Goal: Task Accomplishment & Management: Complete application form

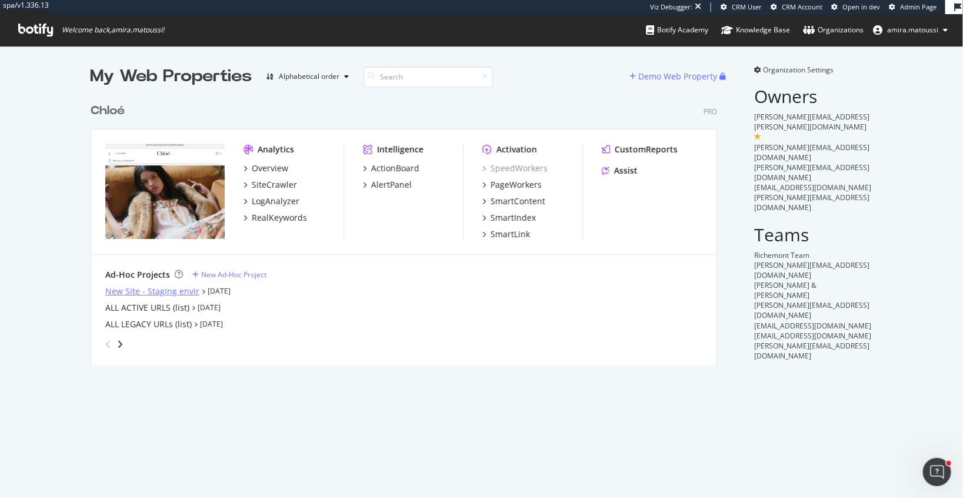
scroll to position [498, 963]
click at [170, 290] on div "New Site - Staging envir" at bounding box center [152, 291] width 94 height 12
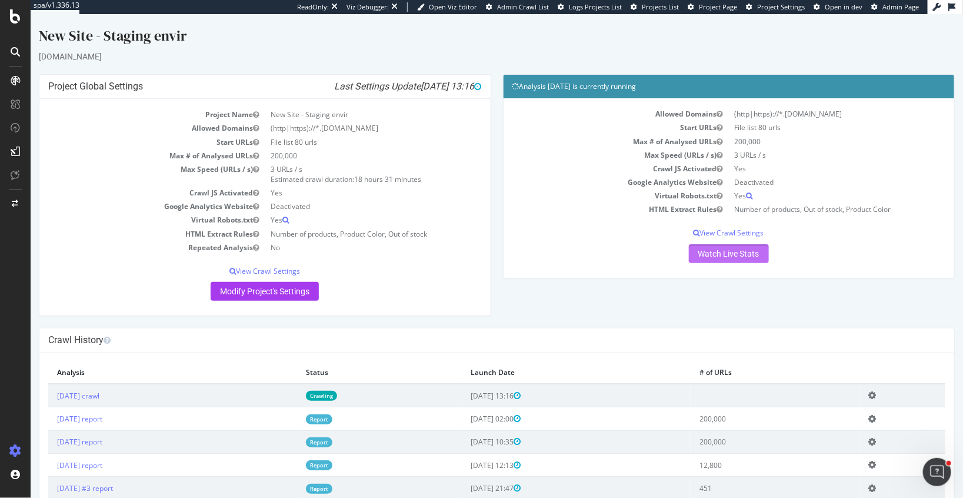
click at [728, 248] on link "Watch Live Stats" at bounding box center [728, 253] width 80 height 19
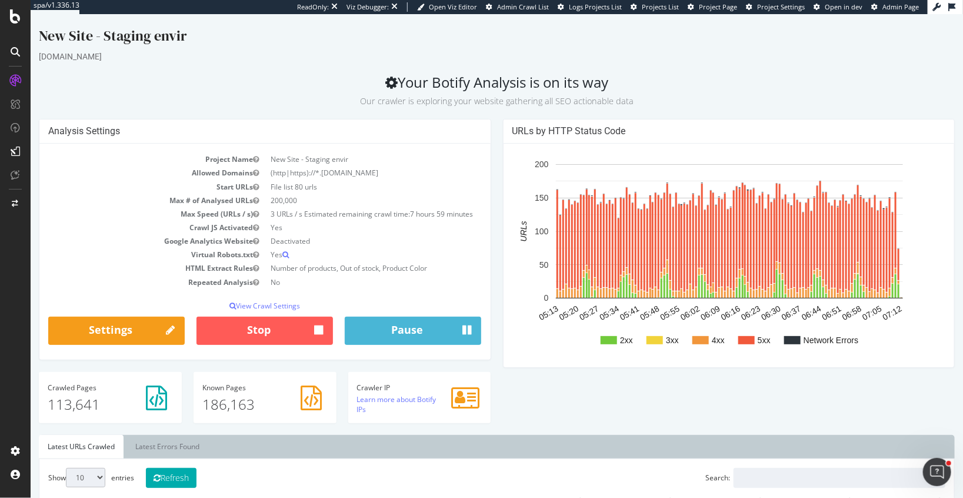
click at [718, 10] on span "Project Page" at bounding box center [718, 6] width 38 height 9
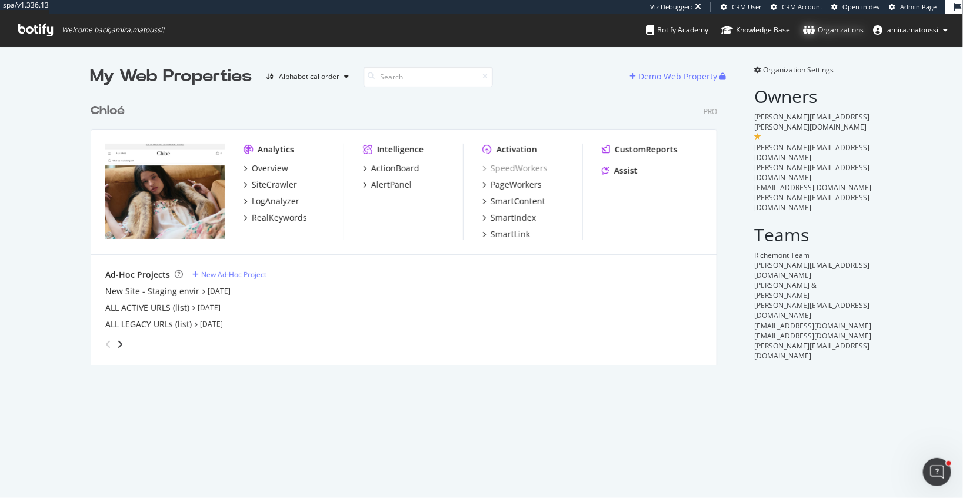
click at [829, 34] on div "Organizations" at bounding box center [833, 30] width 61 height 12
click at [911, 5] on span "Admin Page" at bounding box center [918, 6] width 36 height 9
click at [745, 4] on span "CRM User" at bounding box center [747, 6] width 30 height 9
click at [945, 33] on icon at bounding box center [945, 29] width 5 height 7
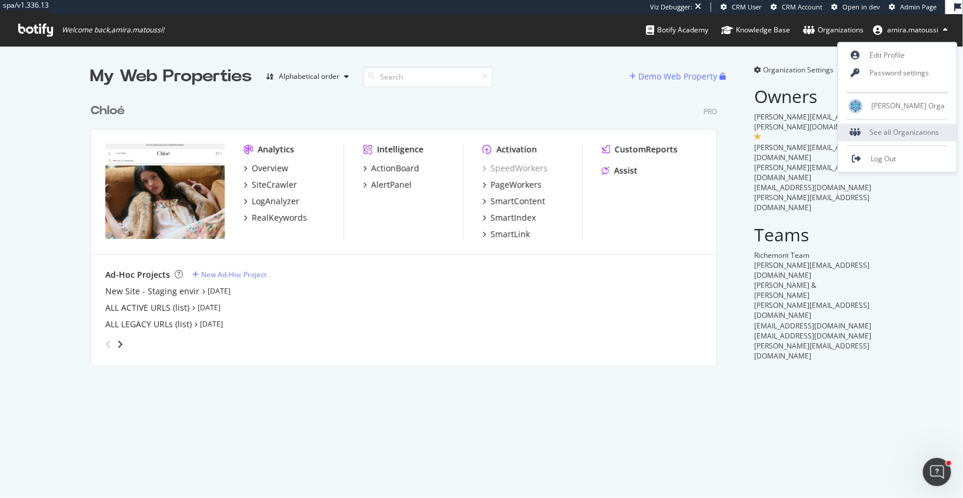
click at [896, 134] on div "See all Organizations" at bounding box center [897, 133] width 119 height 18
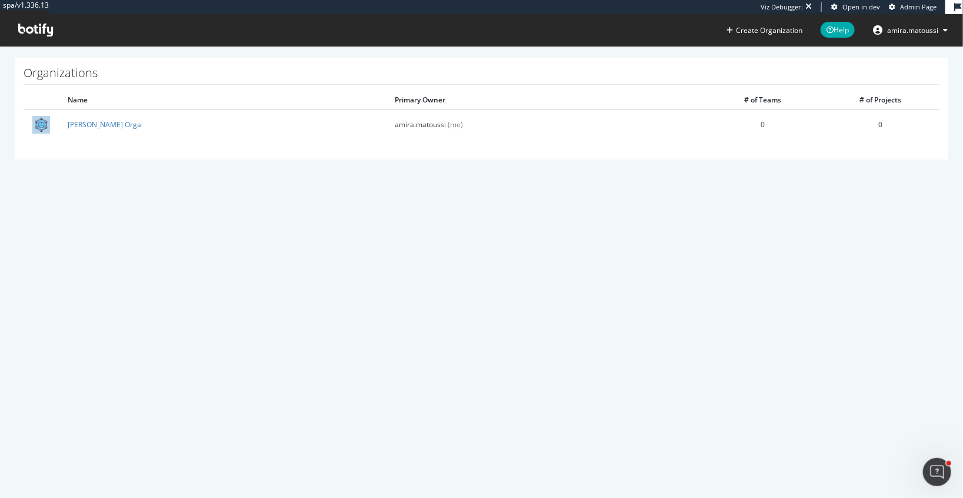
click at [924, 24] on button "amira.matoussi" at bounding box center [911, 30] width 94 height 19
click at [602, 222] on div "spa/v1.336.13 Viz Debugger: Open in dev Admin Page Create Organization Help ami…" at bounding box center [481, 249] width 963 height 498
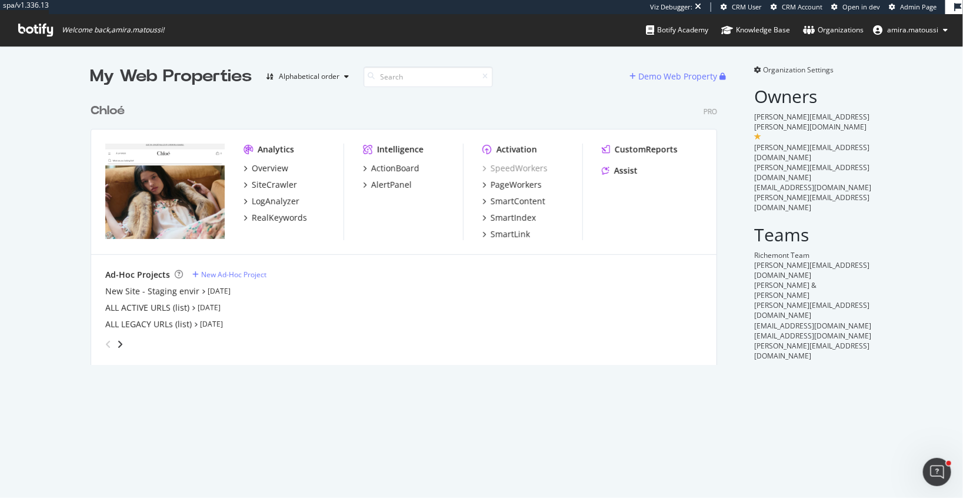
scroll to position [276, 635]
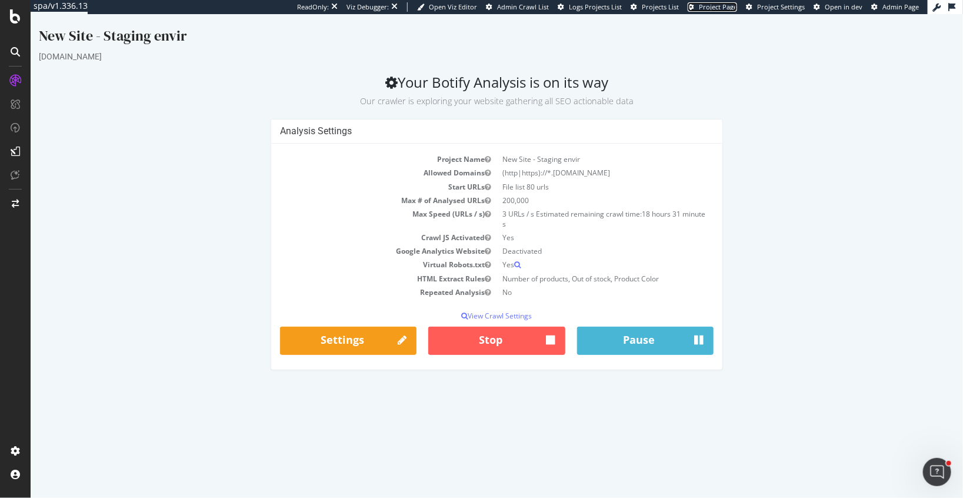
click at [714, 4] on span "Project Page" at bounding box center [718, 6] width 38 height 9
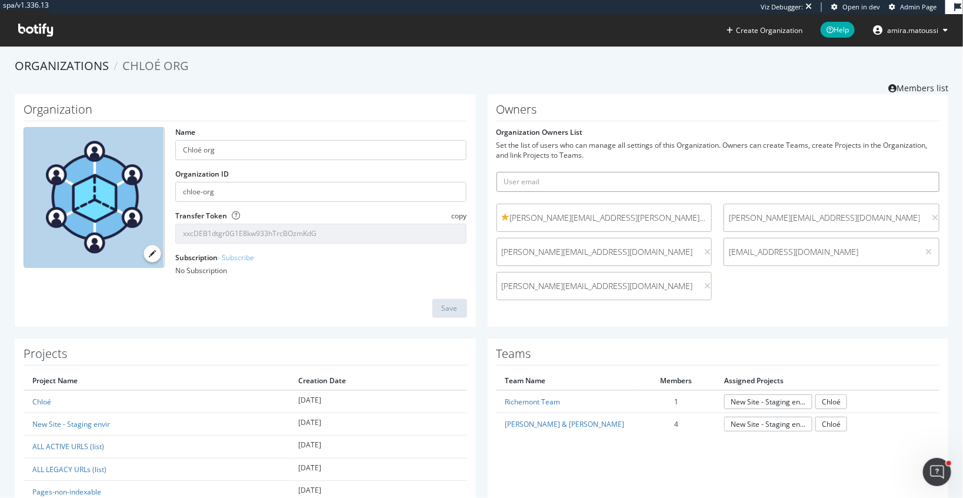
click at [548, 177] on input "text" at bounding box center [719, 182] width 444 height 20
paste input "vincent.f"
drag, startPoint x: 552, startPoint y: 184, endPoint x: 487, endPoint y: 181, distance: 65.4
click at [487, 182] on div "Owners Organization Owners List Set the list of users who can manage all settin…" at bounding box center [718, 210] width 473 height 232
paste input "@yuriandneil.com"
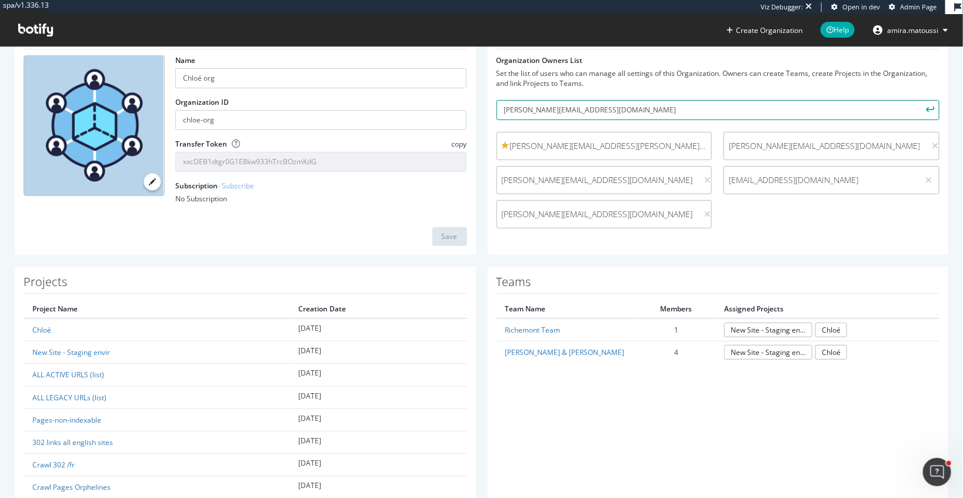
scroll to position [74, 0]
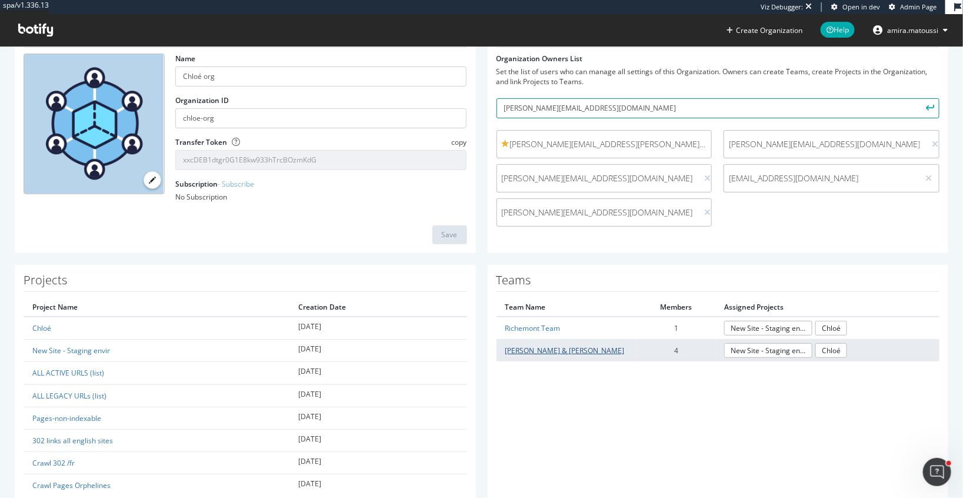
type input "vincent.f@yuriandneil.com"
click at [523, 347] on link "Yuri & Neil" at bounding box center [564, 350] width 119 height 10
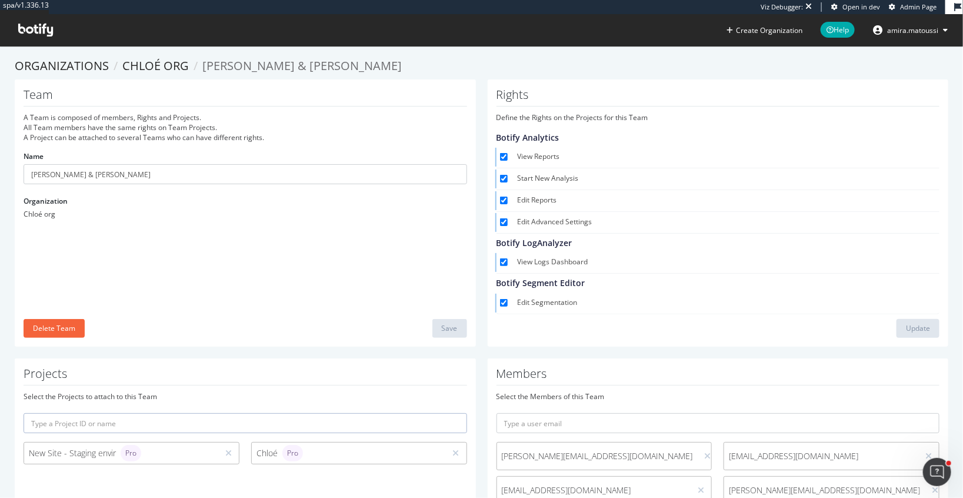
scroll to position [66, 0]
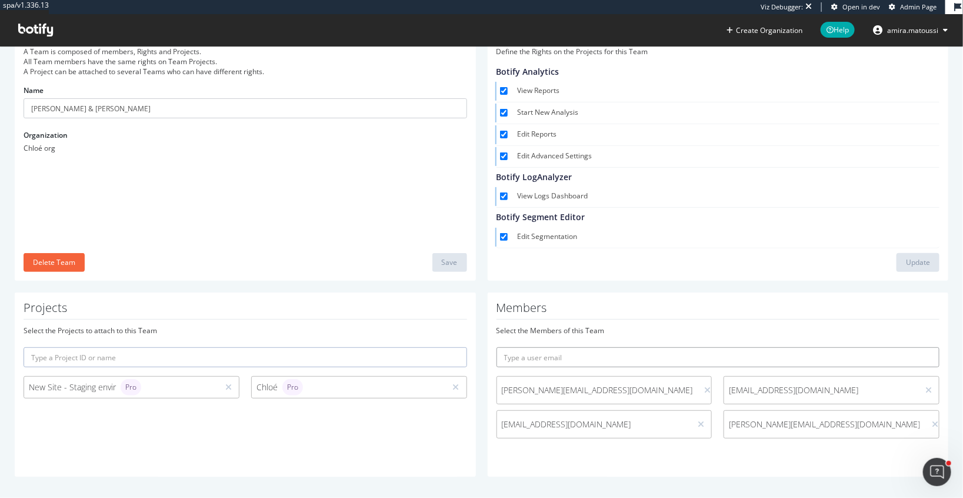
click at [578, 357] on input "text" at bounding box center [719, 357] width 444 height 20
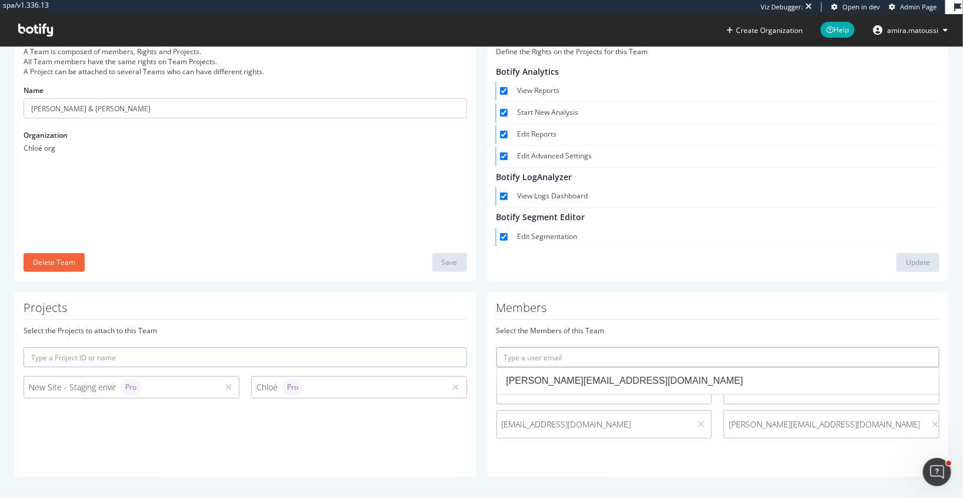
paste input "vincent.f@yuriandneil.com"
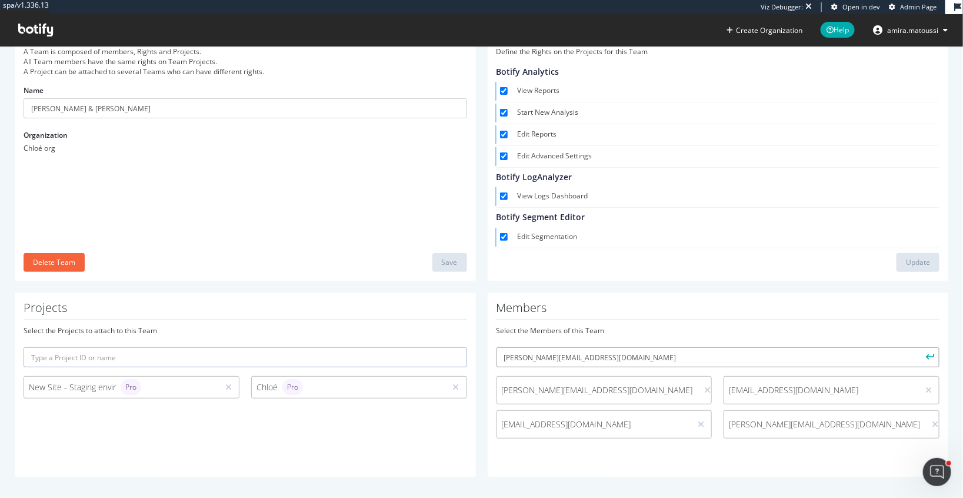
type input "vincent.f@yuriandneil.com"
click at [920, 347] on button "submit" at bounding box center [930, 357] width 20 height 20
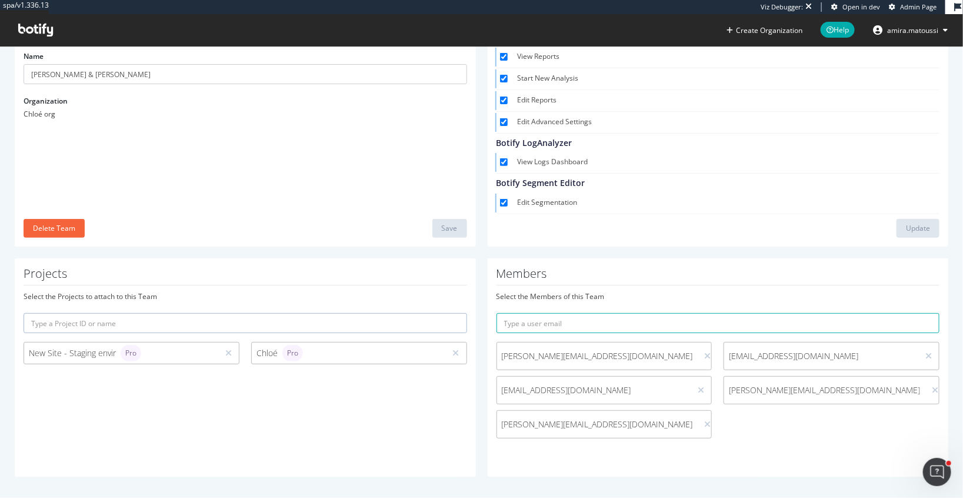
scroll to position [0, 0]
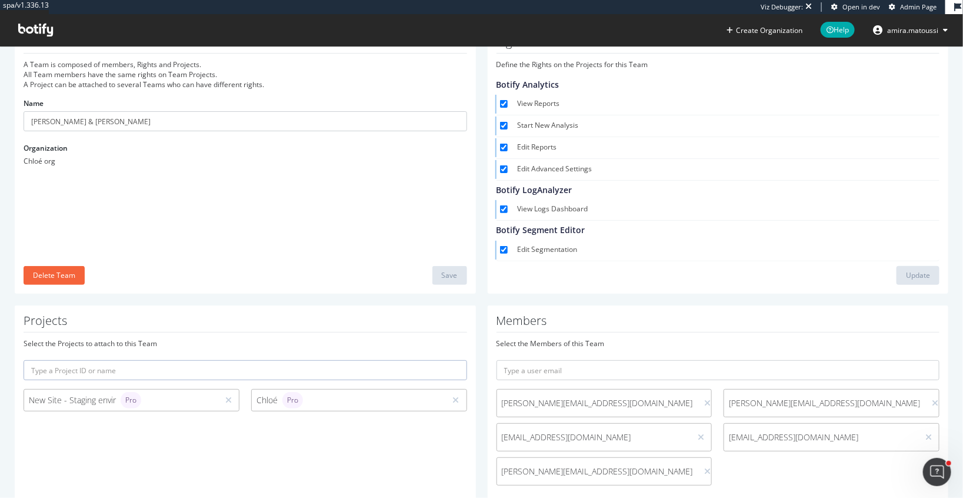
scroll to position [92, 0]
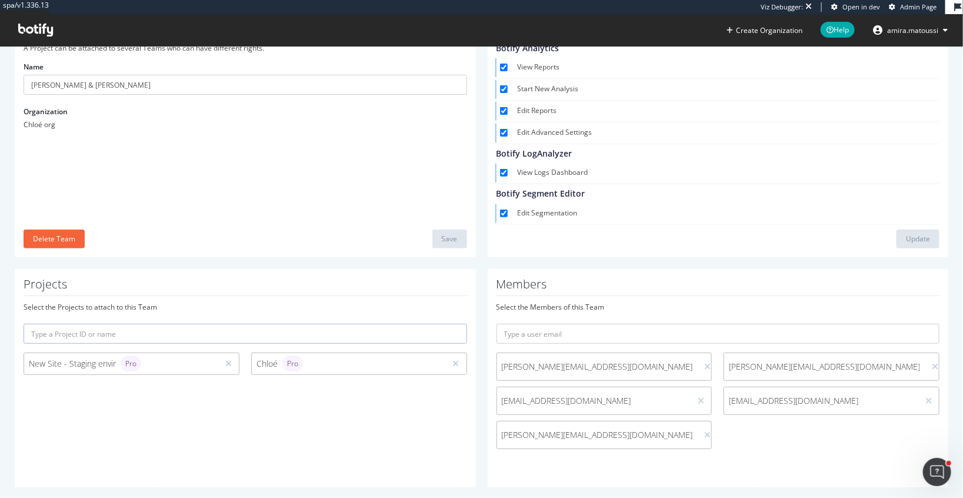
scroll to position [100, 0]
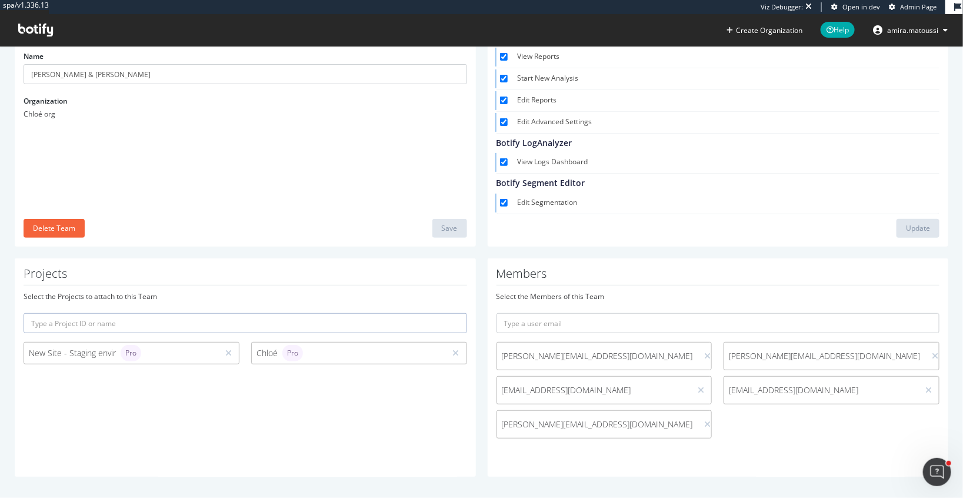
click at [612, 352] on span "[PERSON_NAME][EMAIL_ADDRESS][DOMAIN_NAME]" at bounding box center [597, 356] width 191 height 12
drag, startPoint x: 530, startPoint y: 296, endPoint x: 575, endPoint y: 293, distance: 44.8
click at [575, 293] on div "Select the Members of this Team" at bounding box center [719, 296] width 444 height 10
click at [611, 369] on div "vincent.f@yuriandneil.com christophe@yuriandneil.com athieu@yuriandneil.com tra…" at bounding box center [718, 393] width 455 height 102
click at [592, 355] on span "[PERSON_NAME][EMAIL_ADDRESS][DOMAIN_NAME]" at bounding box center [597, 356] width 191 height 12
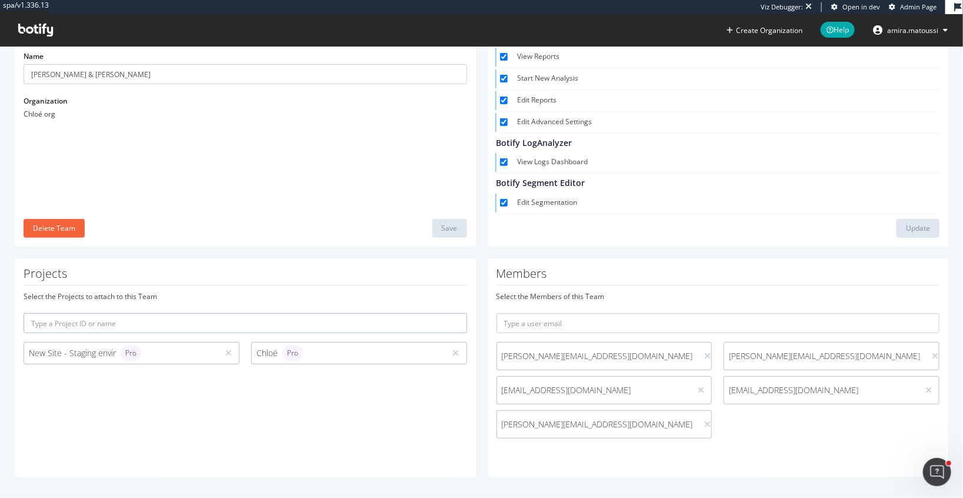
scroll to position [0, 0]
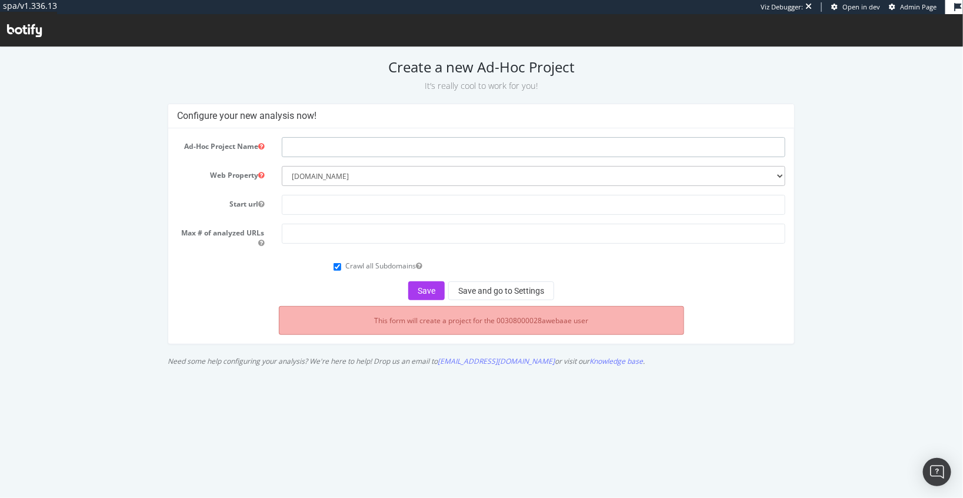
click at [312, 141] on input "text" at bounding box center [534, 146] width 504 height 20
type input "Redirections"
click at [294, 204] on input "text" at bounding box center [534, 204] width 504 height 20
type input "[DOMAIN_NAME]"
click at [324, 236] on input "number" at bounding box center [534, 233] width 504 height 20
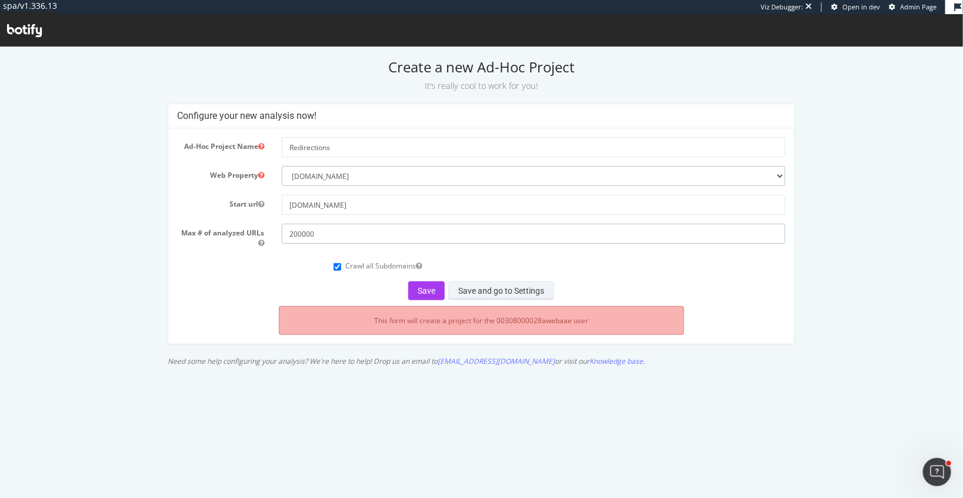
type input "200000"
click at [487, 297] on button "Save and go to Settings" at bounding box center [501, 290] width 106 height 19
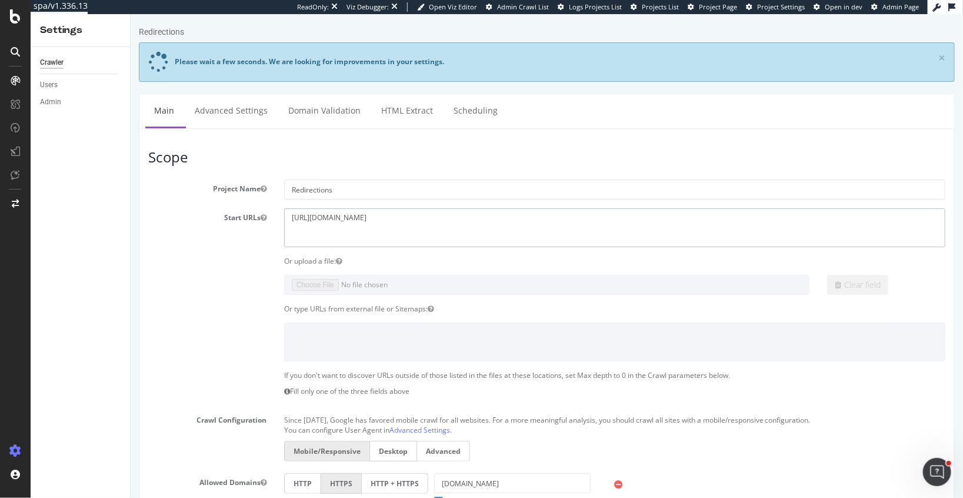
click at [328, 217] on textarea "https://chloe.com" at bounding box center [614, 227] width 661 height 38
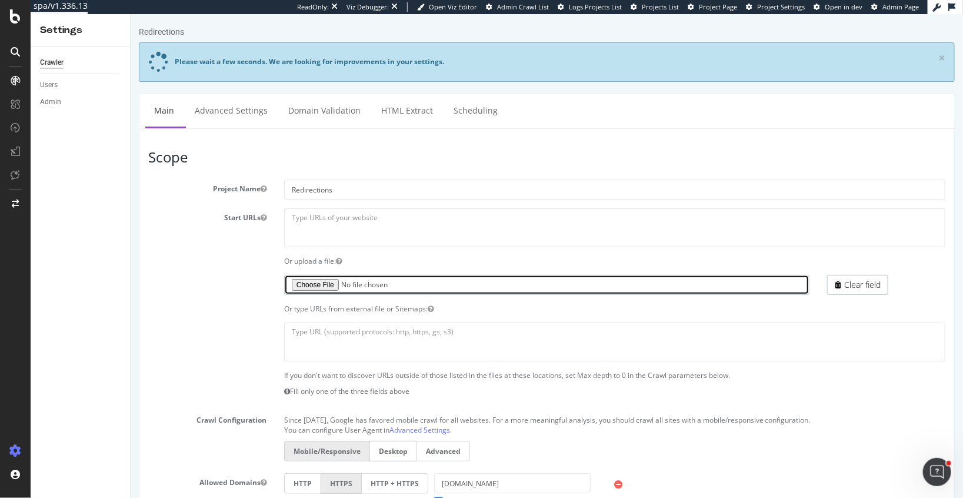
click at [318, 280] on input "file" at bounding box center [546, 285] width 525 height 20
type input "C:\fakepath\Adhoc-redirections-chloé-fast-staging.txt"
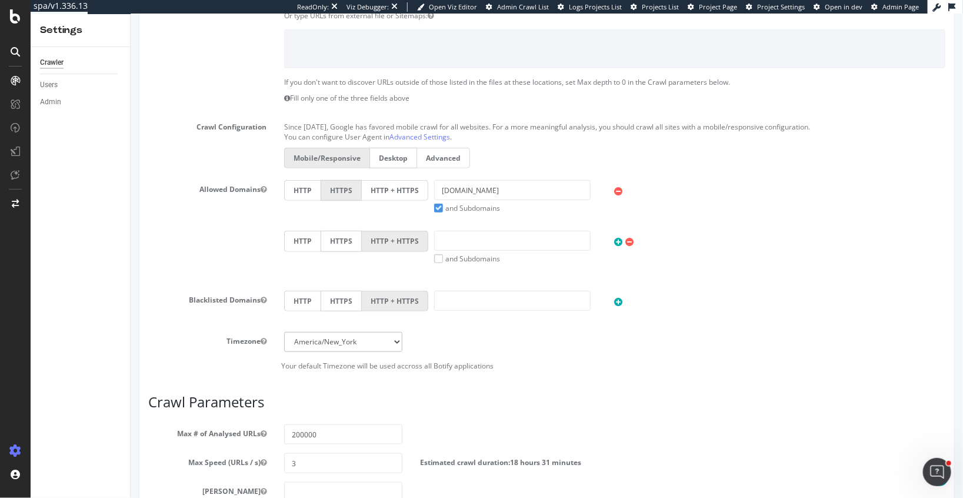
scroll to position [341, 0]
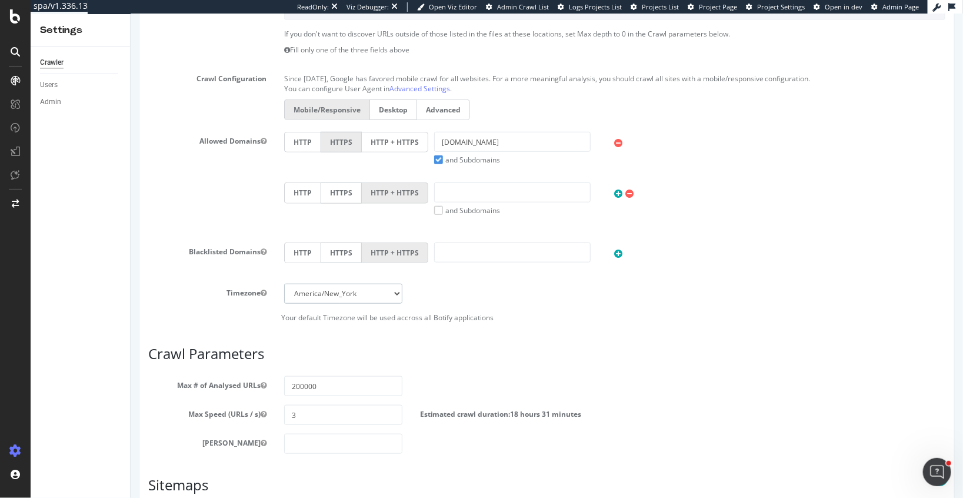
click at [371, 296] on select "Africa/Abidjan Africa/Accra Africa/Addis_Ababa Africa/Algiers Africa/Asmara Afr…" at bounding box center [343, 294] width 118 height 20
select select "Europe/Paris"
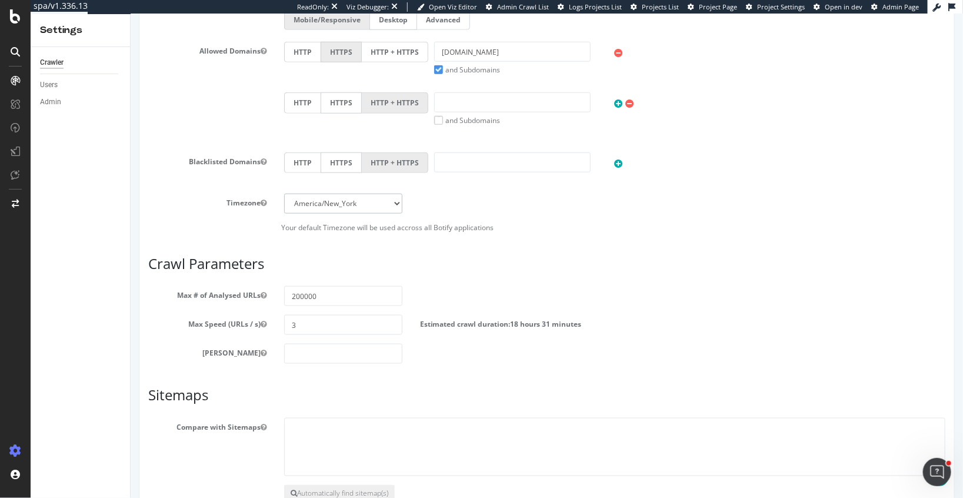
scroll to position [553, 0]
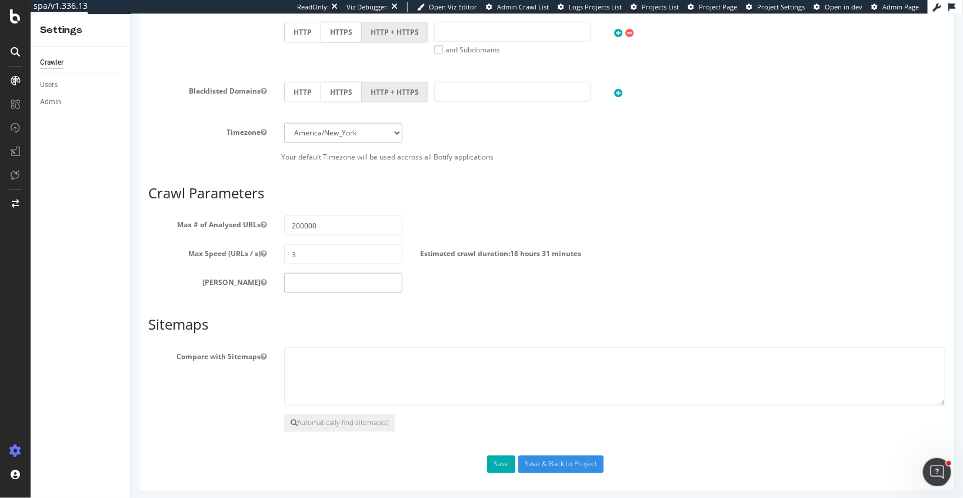
click at [307, 284] on input "number" at bounding box center [343, 283] width 118 height 20
type input "0"
click at [309, 251] on input "3" at bounding box center [343, 254] width 118 height 20
type input "1"
type input "2"
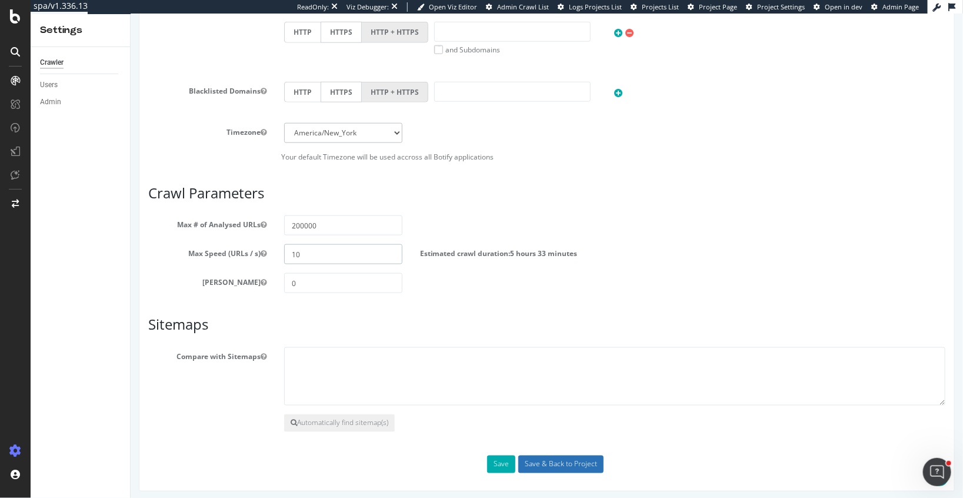
type input "10"
click at [567, 455] on input "Save & Back to Project" at bounding box center [560, 464] width 85 height 18
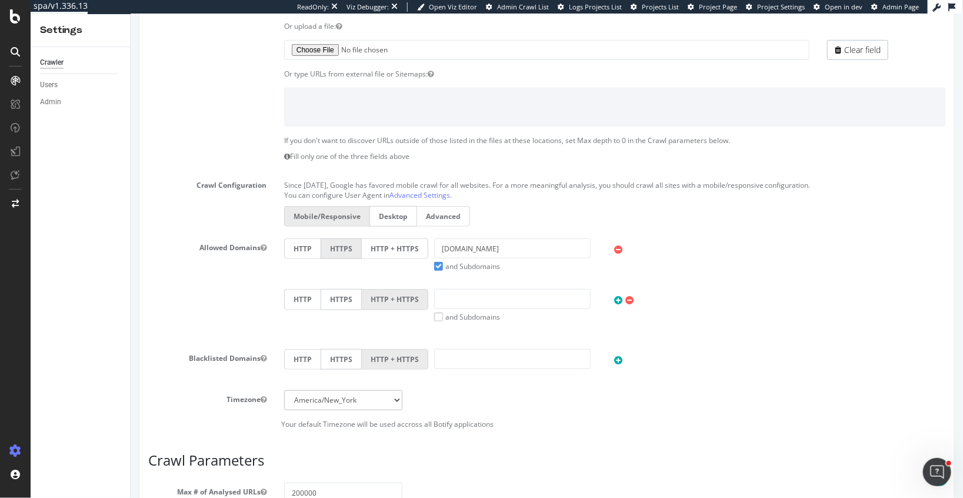
scroll to position [0, 0]
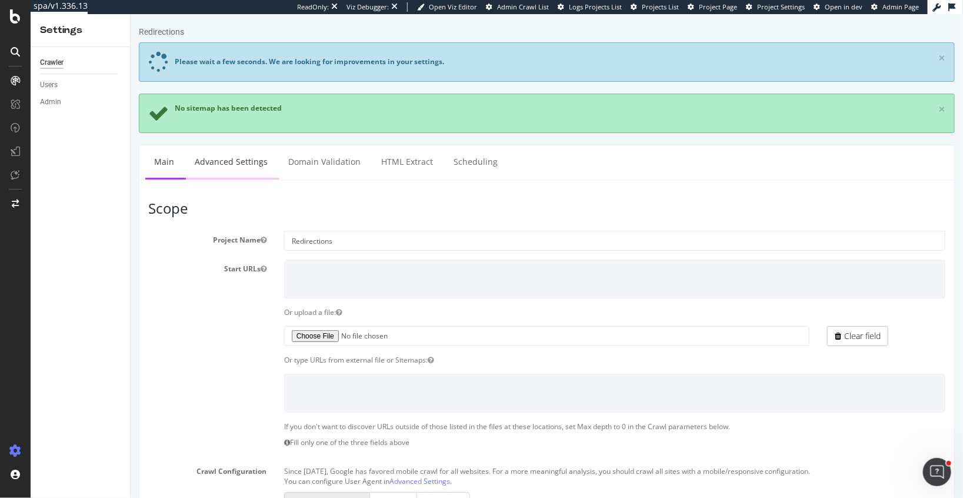
click at [232, 163] on link "Advanced Settings" at bounding box center [230, 161] width 91 height 32
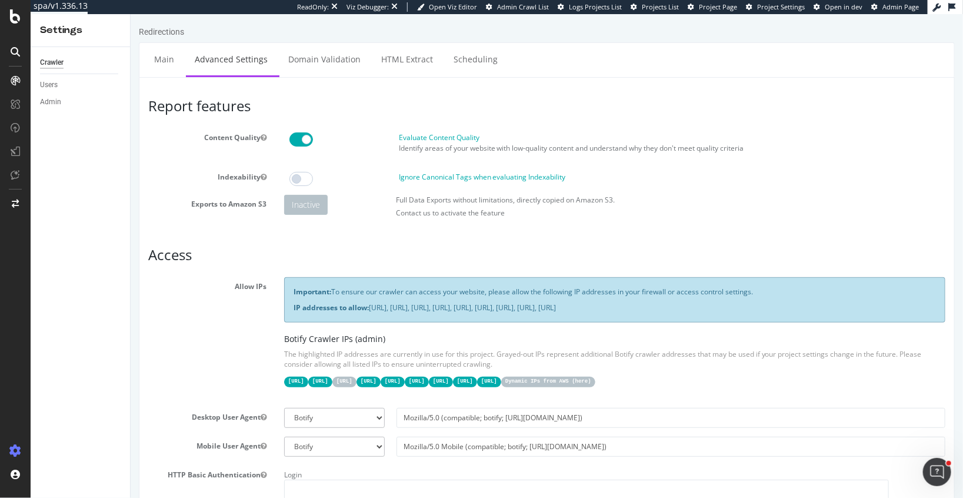
click at [295, 136] on span at bounding box center [301, 139] width 24 height 14
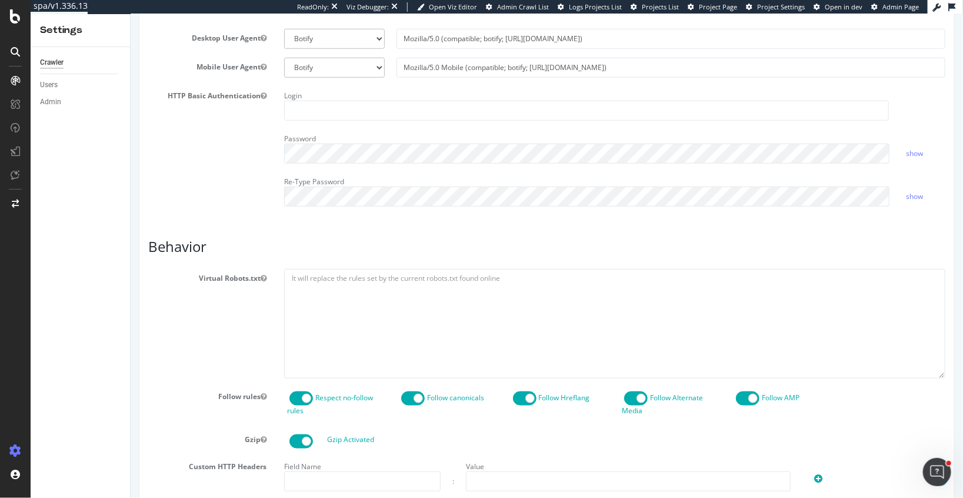
scroll to position [381, 0]
click at [384, 298] on textarea at bounding box center [614, 320] width 661 height 109
paste textarea "User-agent: * Allow: /"
type textarea "User-agent: * Allow: /"
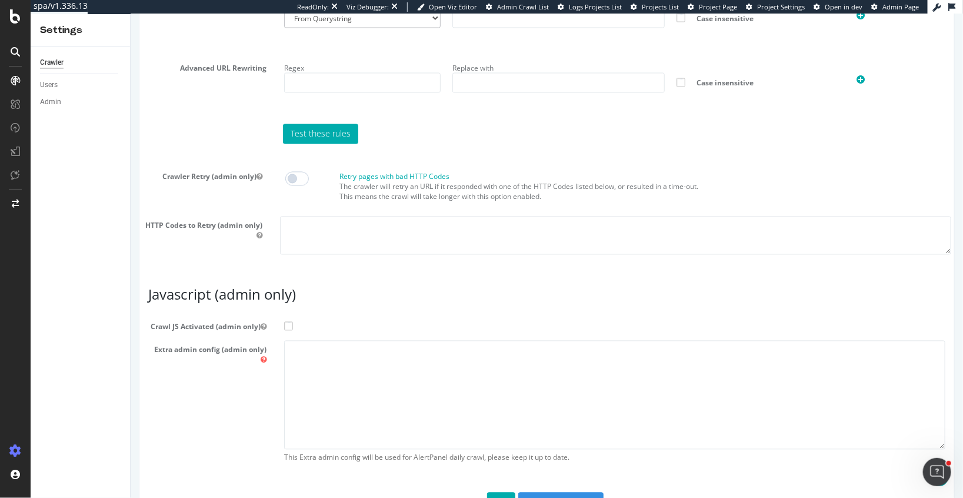
scroll to position [939, 0]
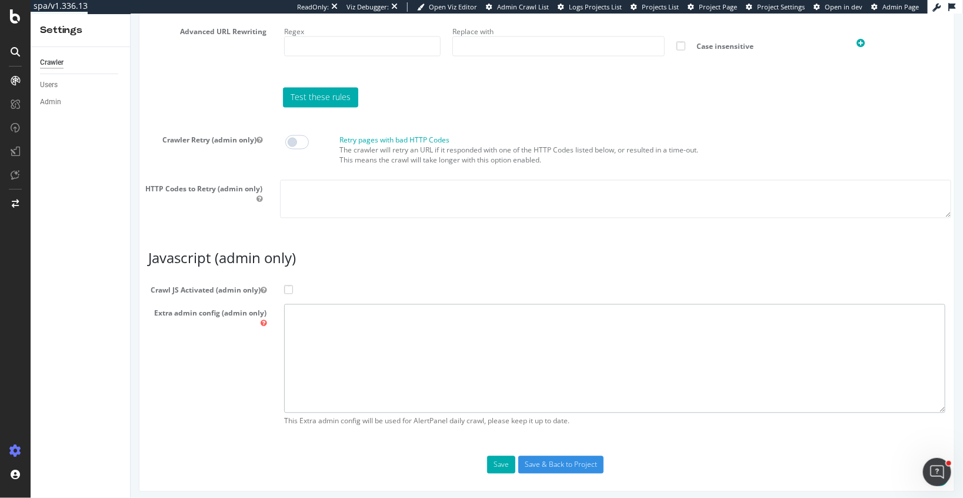
click at [319, 338] on textarea at bounding box center [614, 358] width 661 height 109
paste textarea "{ "flags": [ "cube" ], "beta": { "pap_mini_rules": [ "+* #everything else" ] } }"
type textarea "{ "flags": [ "cube" ], "beta": { "pap_mini_rules": [ "+* #everything else" ] } }"
click at [285, 289] on span at bounding box center [288, 289] width 9 height 9
click at [130, 14] on input "Crawl JS Activated (admin only)" at bounding box center [130, 14] width 0 height 0
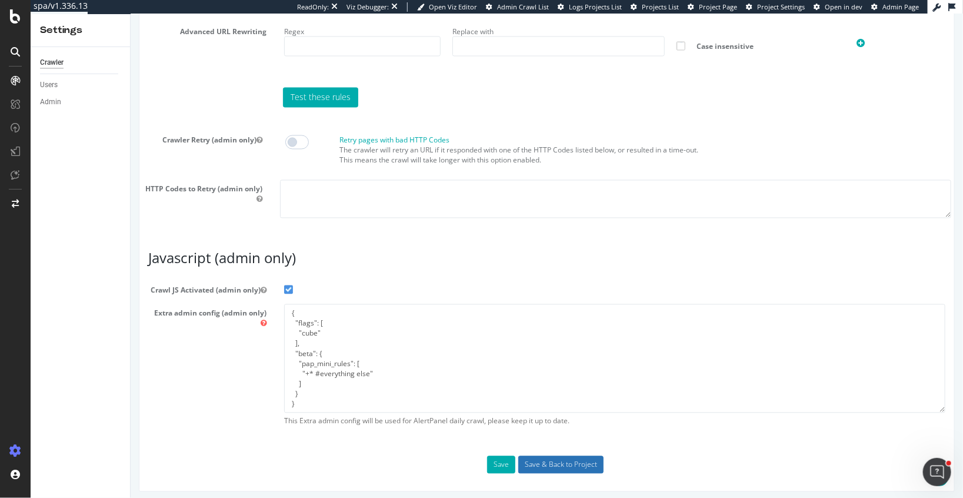
drag, startPoint x: 543, startPoint y: 461, endPoint x: 336, endPoint y: 185, distance: 344.5
click at [336, 185] on textarea at bounding box center [614, 199] width 671 height 38
type textarea "5xx 4xx"
click at [552, 456] on input "Save & Back to Project" at bounding box center [560, 465] width 85 height 18
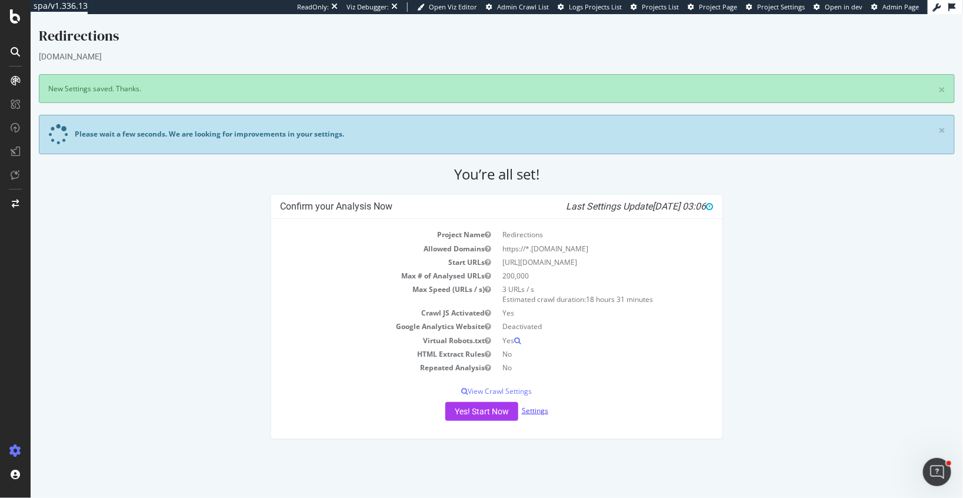
click at [530, 409] on link "Settings" at bounding box center [534, 410] width 26 height 10
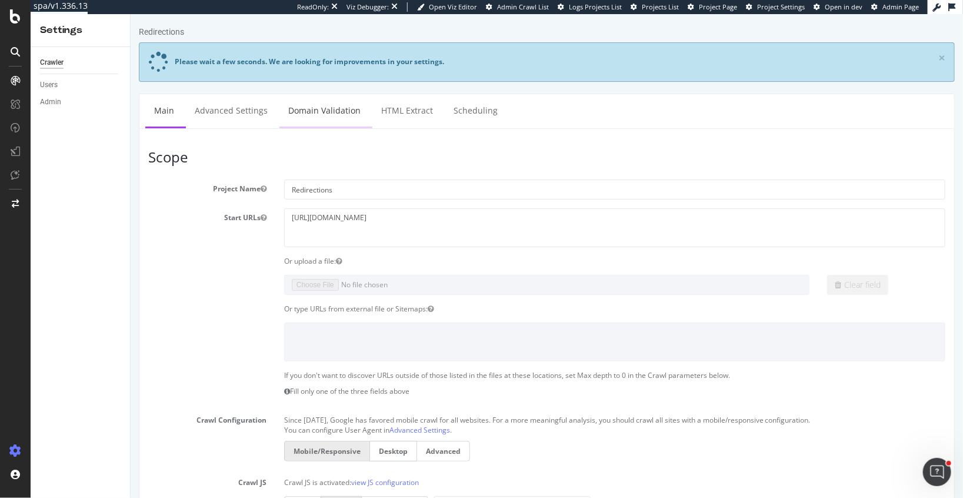
click at [335, 105] on link "Domain Validation" at bounding box center [324, 110] width 90 height 32
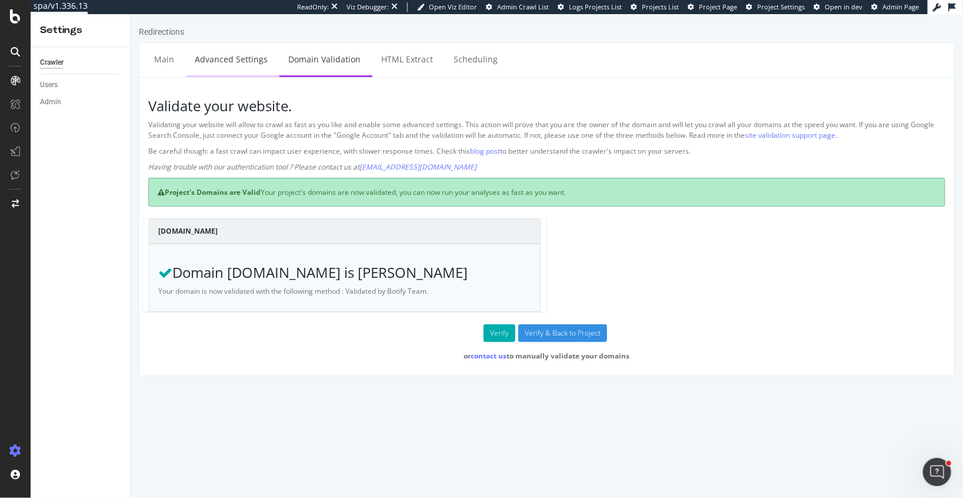
click at [232, 56] on link "Advanced Settings" at bounding box center [230, 59] width 91 height 32
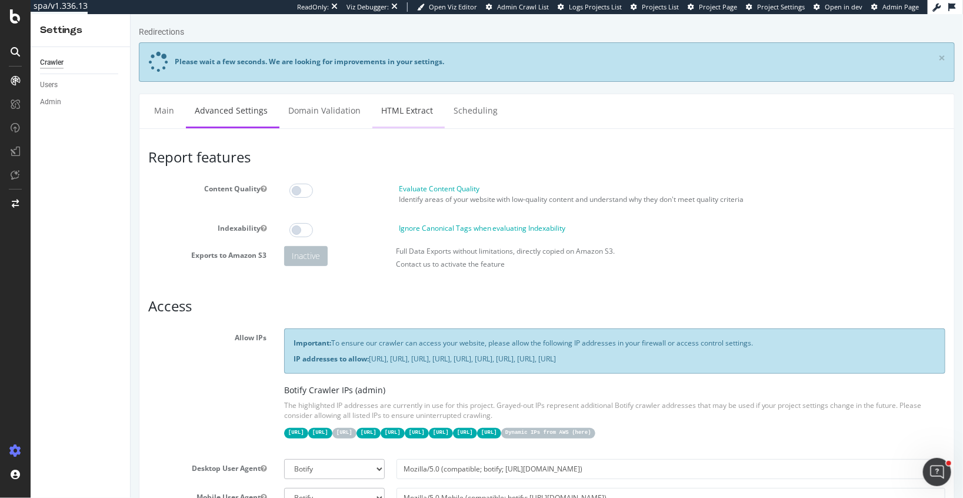
click at [387, 122] on link "HTML Extract" at bounding box center [406, 110] width 69 height 32
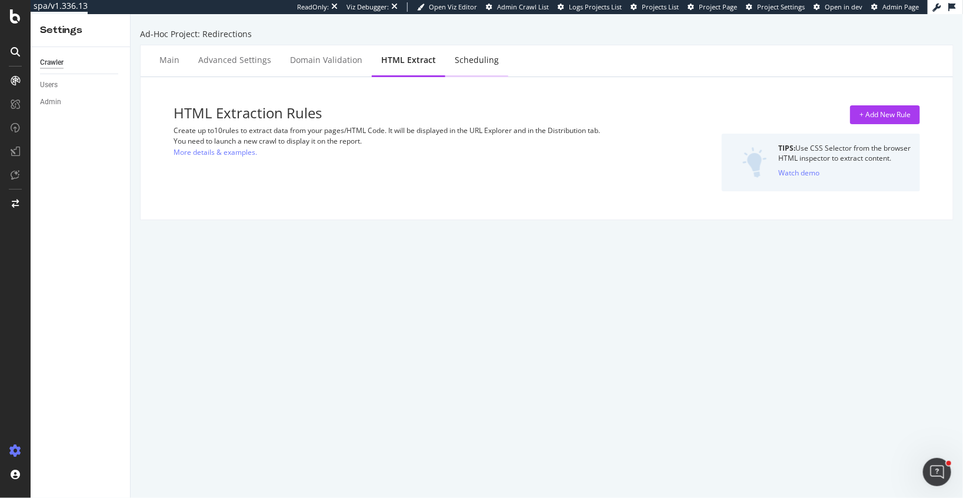
click at [486, 55] on div "Scheduling" at bounding box center [477, 60] width 44 height 12
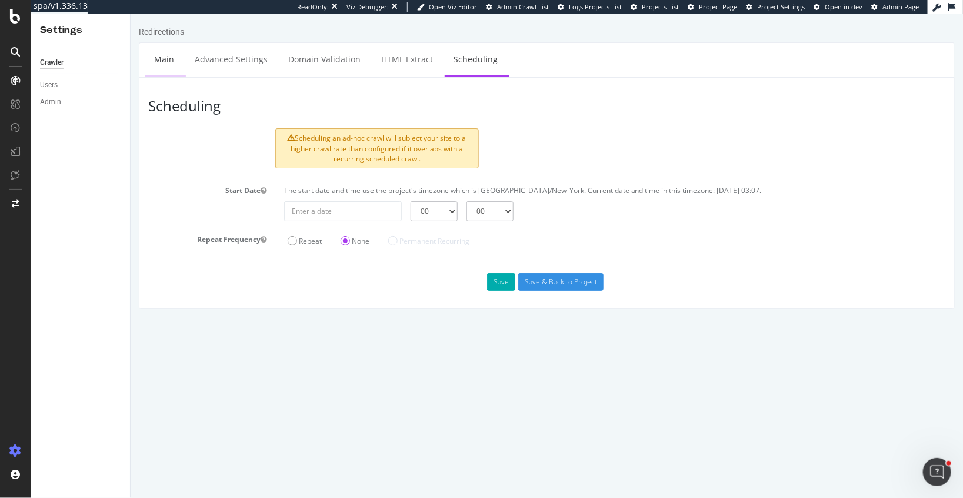
click at [159, 51] on link "Main" at bounding box center [164, 59] width 38 height 32
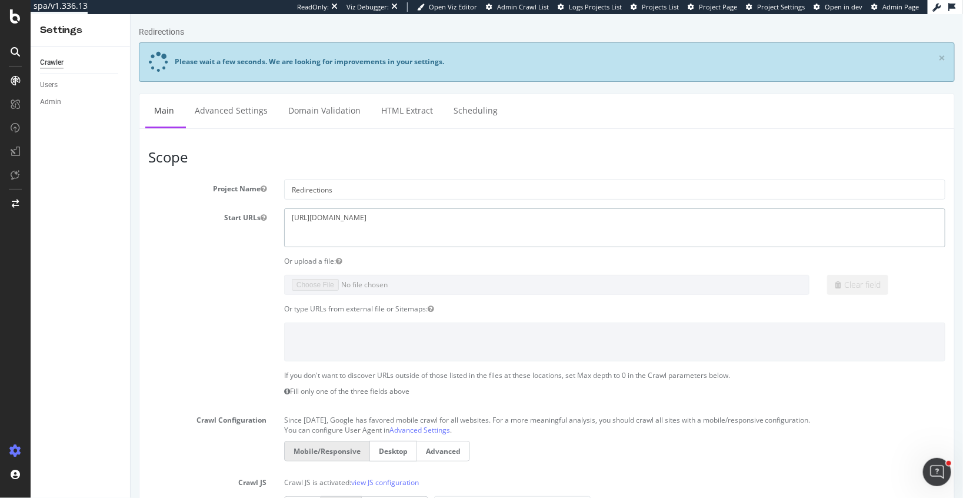
click at [313, 215] on textarea "https://chloe.com" at bounding box center [614, 227] width 661 height 38
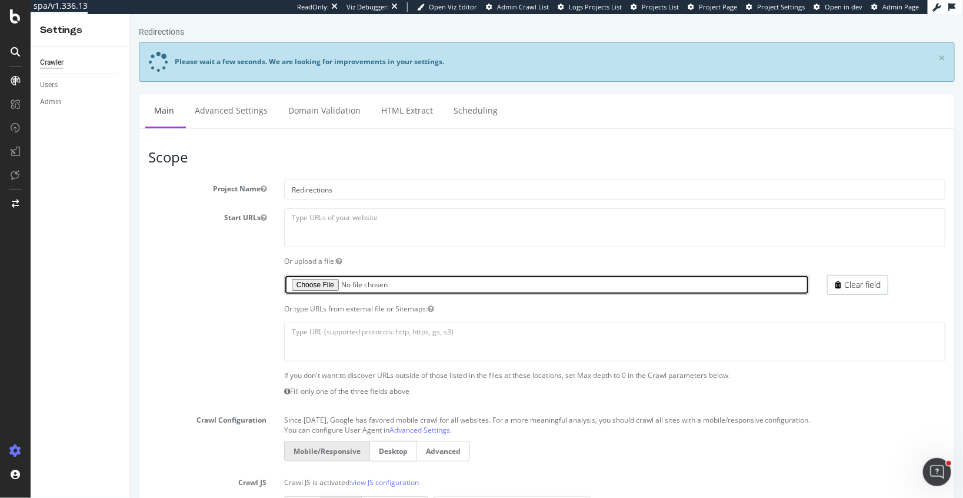
click at [322, 288] on input "file" at bounding box center [546, 285] width 525 height 20
type input "C:\fakepath\Adhoc-redirections-chloé-fast-staging.txt"
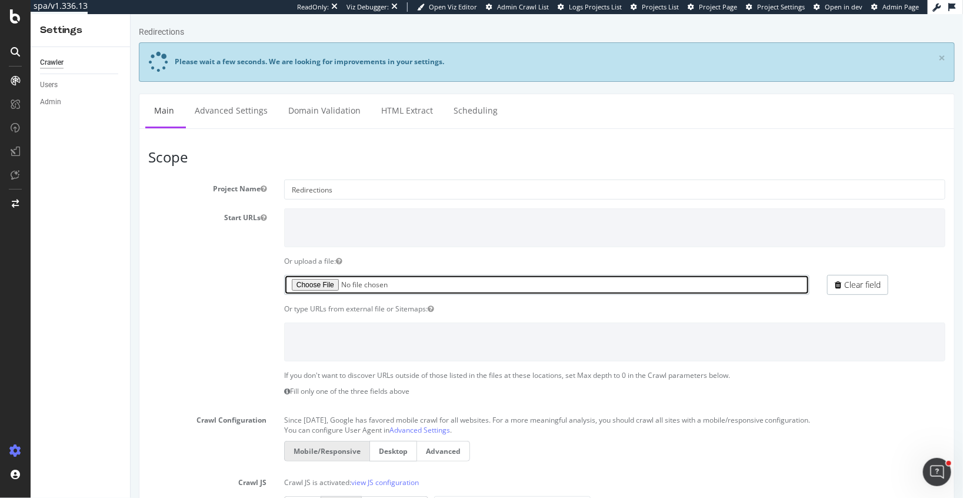
scroll to position [525, 0]
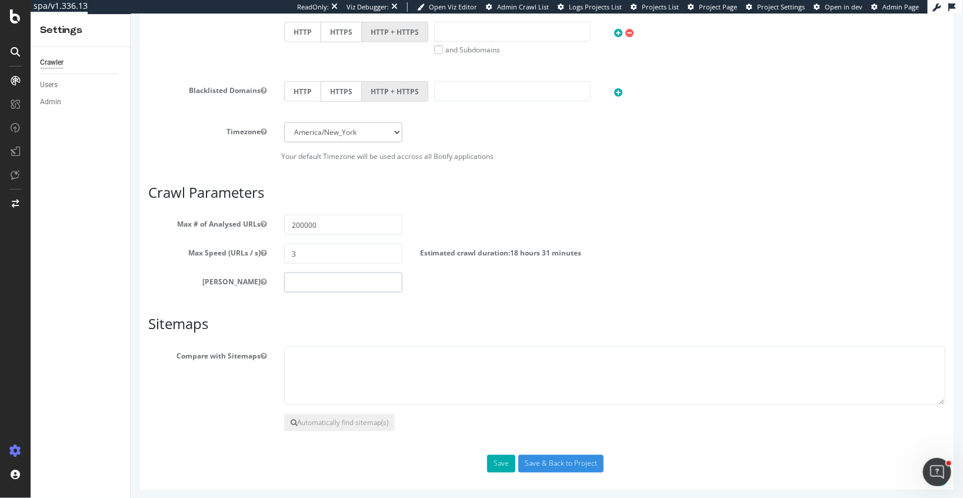
click at [300, 282] on input "number" at bounding box center [343, 282] width 118 height 20
type input "0"
click at [311, 248] on input "3" at bounding box center [343, 254] width 118 height 20
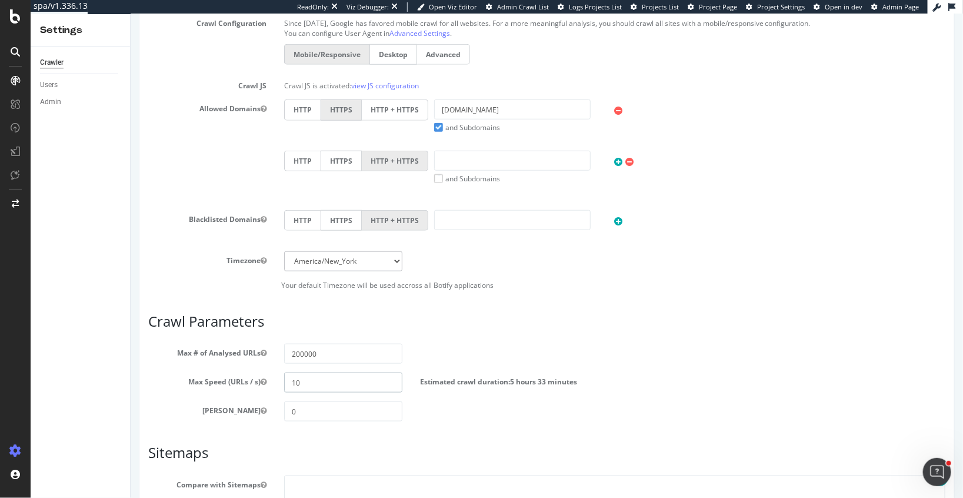
scroll to position [393, 0]
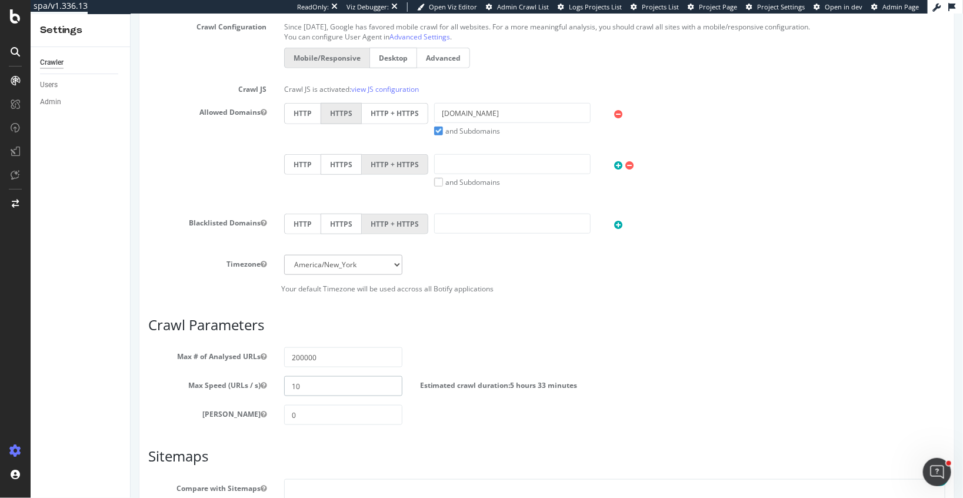
type input "10"
click at [373, 255] on select "Africa/Abidjan Africa/Accra Africa/Addis_Ababa Africa/Algiers Africa/Asmara Afr…" at bounding box center [343, 265] width 118 height 20
select select "Europe/Paris"
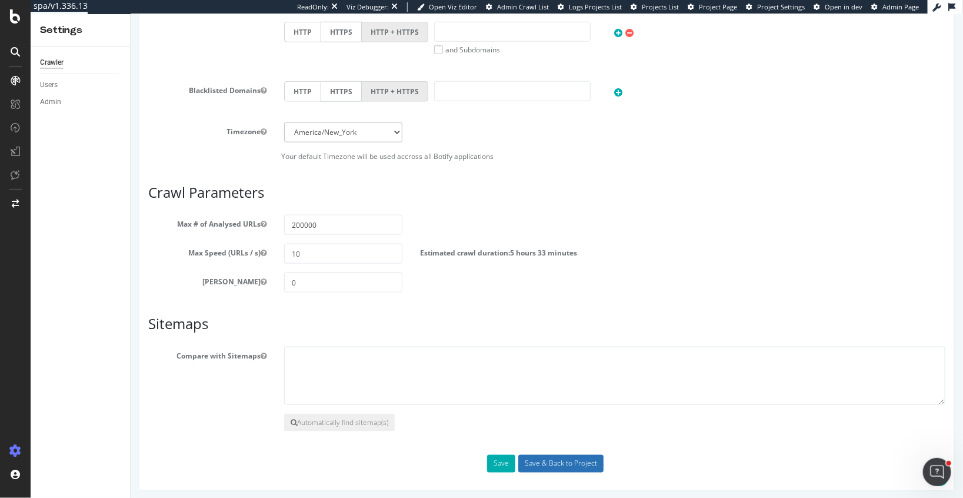
click at [548, 459] on input "Save & Back to Project" at bounding box center [560, 464] width 85 height 18
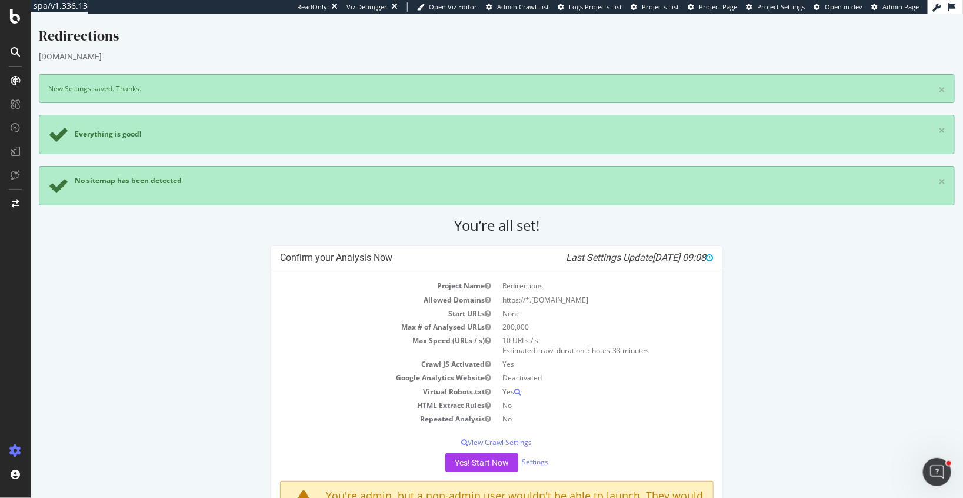
scroll to position [71, 0]
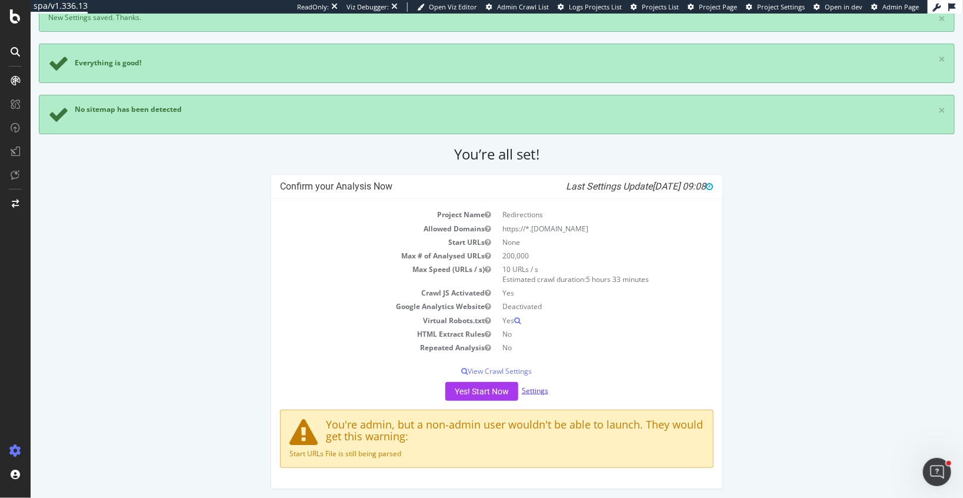
click at [539, 390] on link "Settings" at bounding box center [534, 390] width 26 height 10
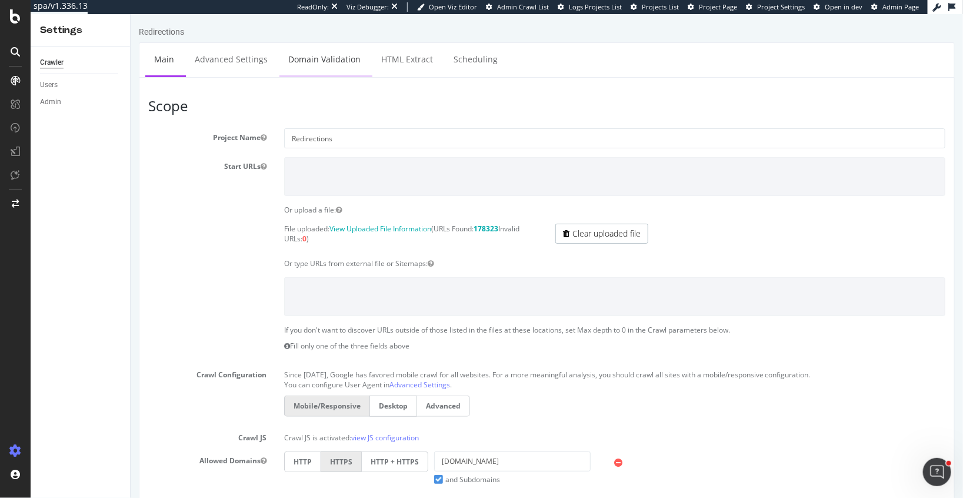
click at [328, 62] on link "Domain Validation" at bounding box center [324, 59] width 90 height 32
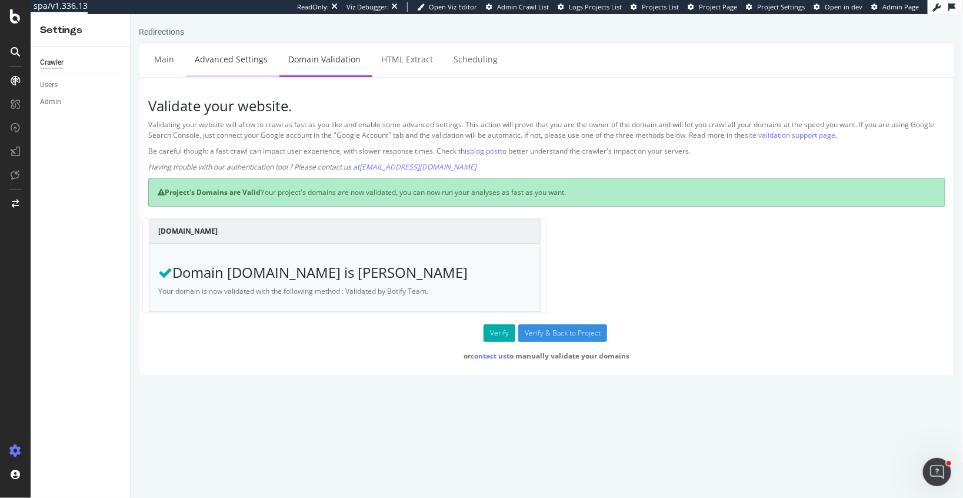
click at [224, 60] on link "Advanced Settings" at bounding box center [230, 59] width 91 height 32
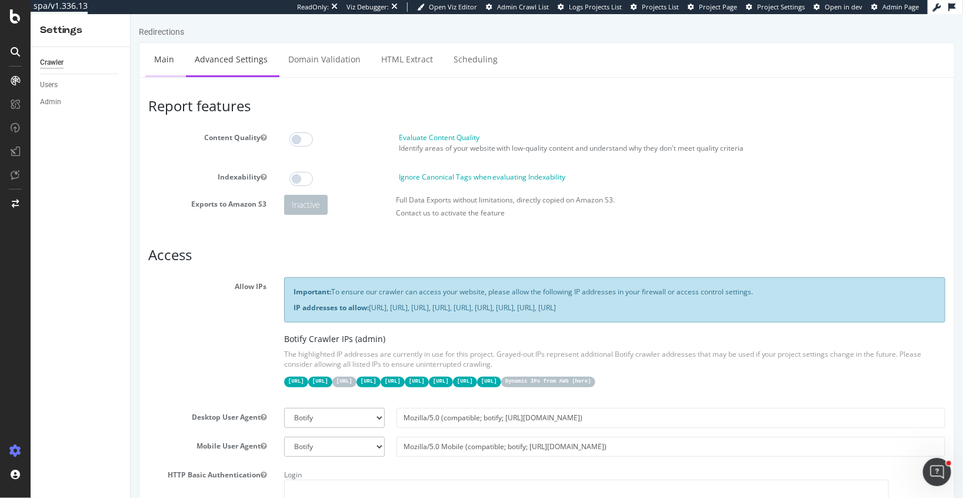
click at [168, 63] on link "Main" at bounding box center [164, 59] width 38 height 32
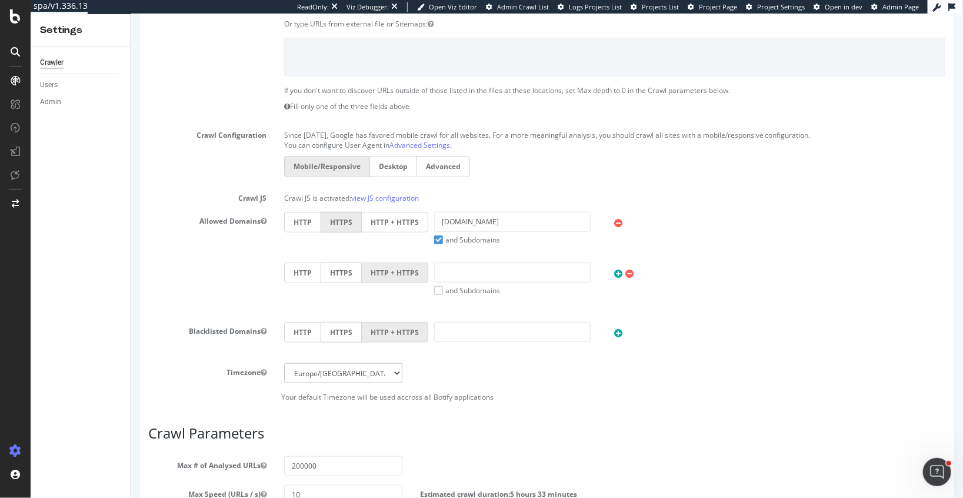
scroll to position [480, 0]
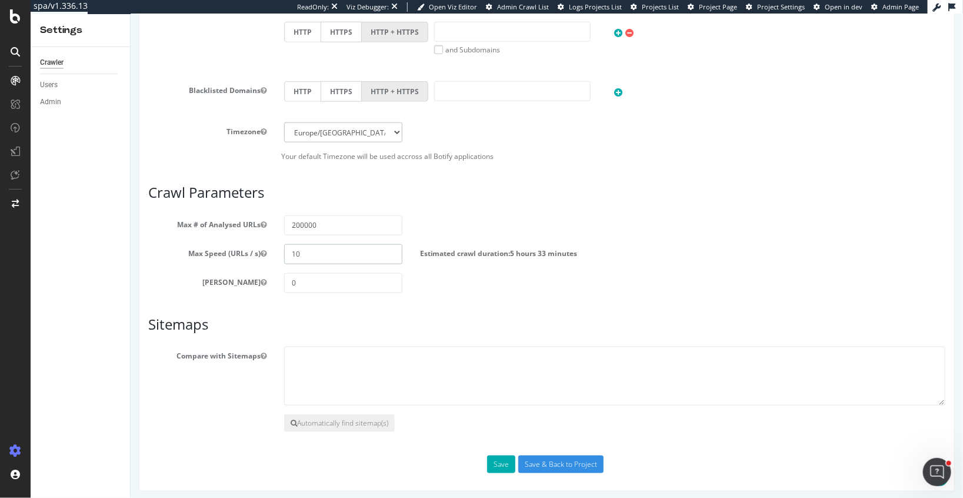
click at [301, 251] on input "10" at bounding box center [343, 254] width 118 height 20
type input "1"
type input "15"
click at [534, 459] on input "Save & Back to Project" at bounding box center [560, 464] width 85 height 18
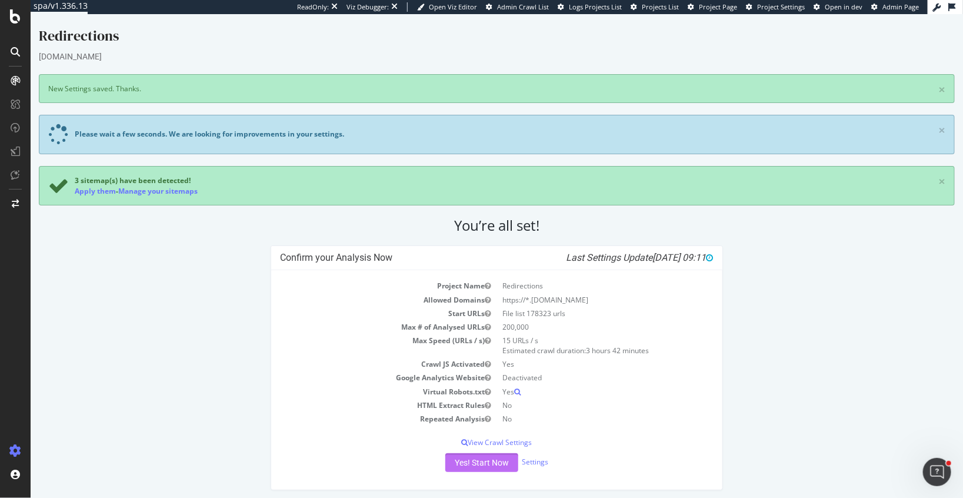
click at [465, 462] on button "Yes! Start Now" at bounding box center [481, 462] width 73 height 19
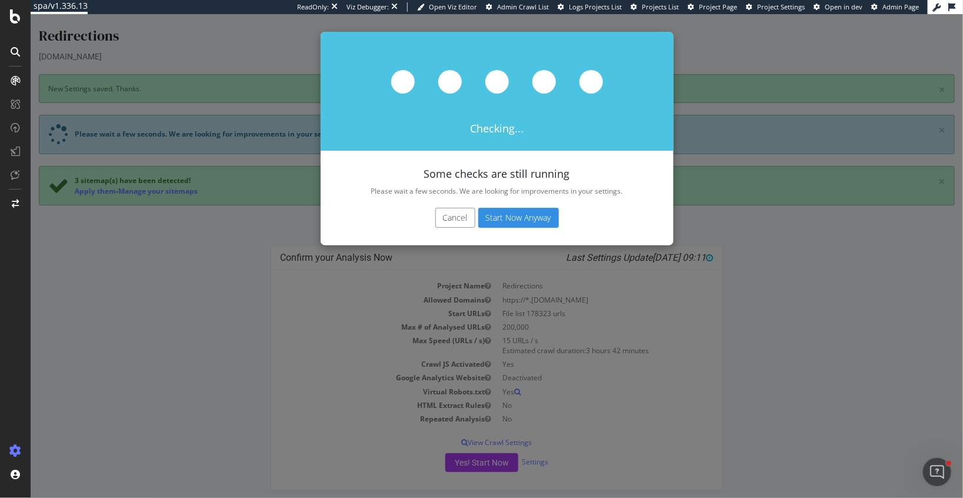
click at [502, 216] on button "Start Now Anyway" at bounding box center [518, 218] width 81 height 20
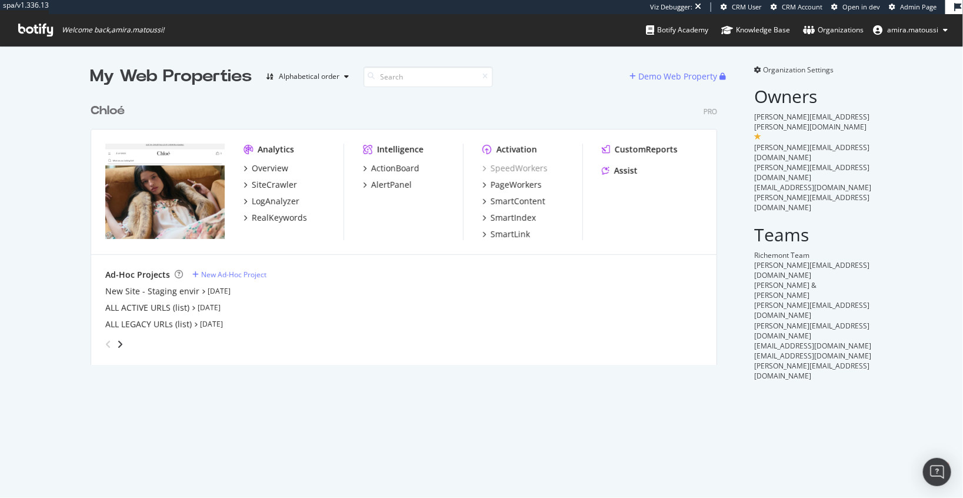
scroll to position [276, 635]
click at [132, 293] on div "New Site - Staging envir" at bounding box center [152, 291] width 94 height 12
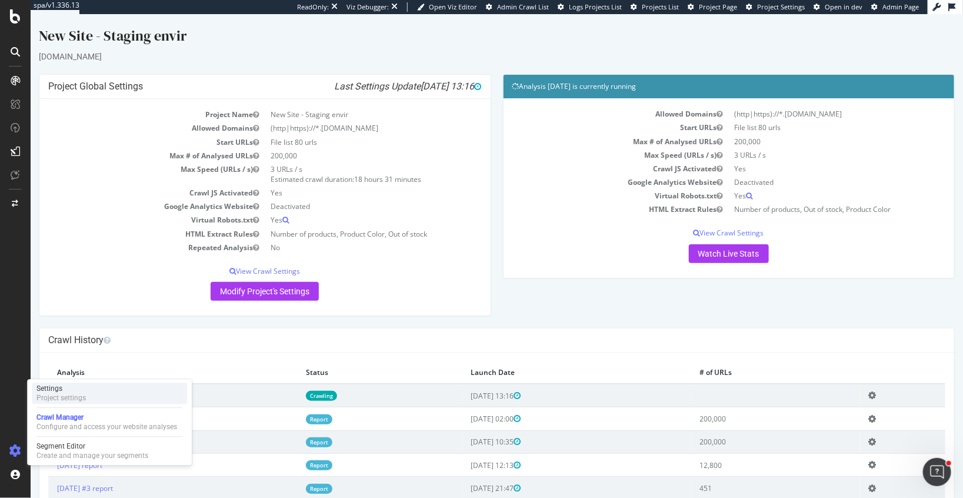
click at [59, 397] on div "Project settings" at bounding box center [60, 397] width 49 height 9
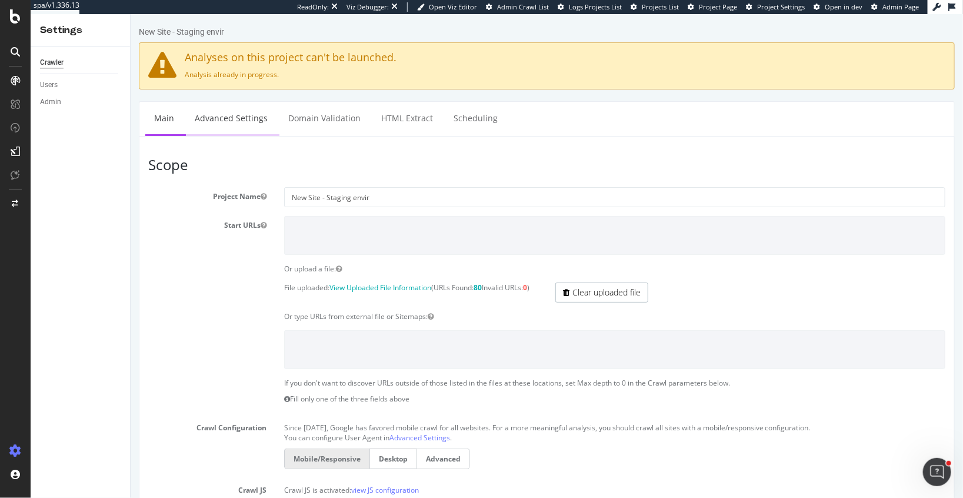
click at [228, 121] on link "Advanced Settings" at bounding box center [230, 118] width 91 height 32
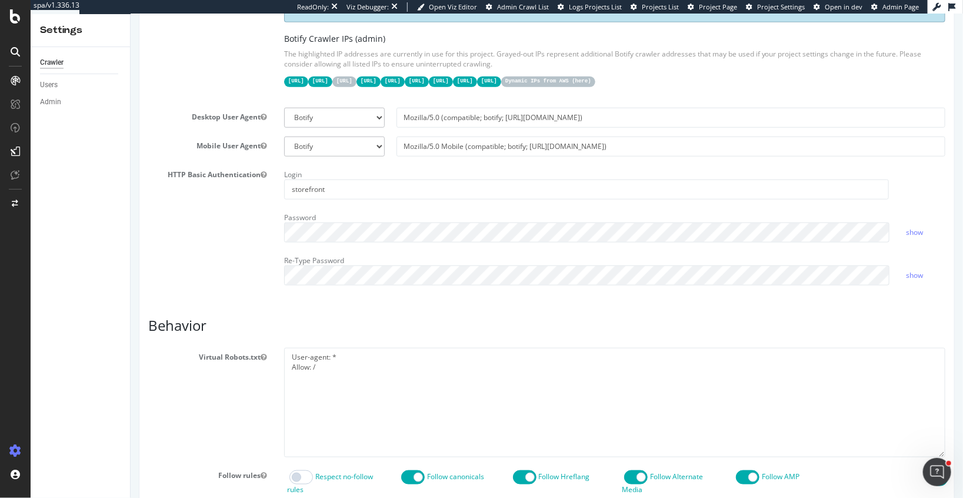
scroll to position [371, 0]
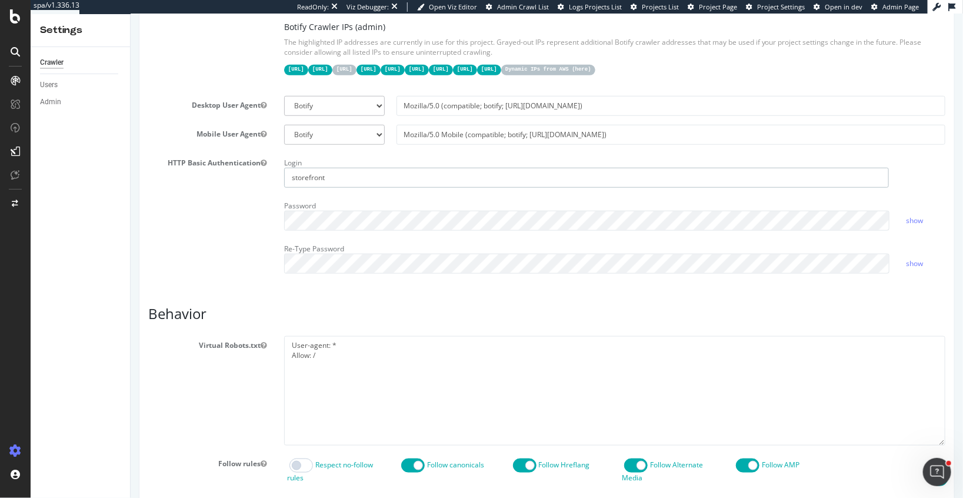
click at [312, 171] on input "storefront" at bounding box center [586, 178] width 605 height 20
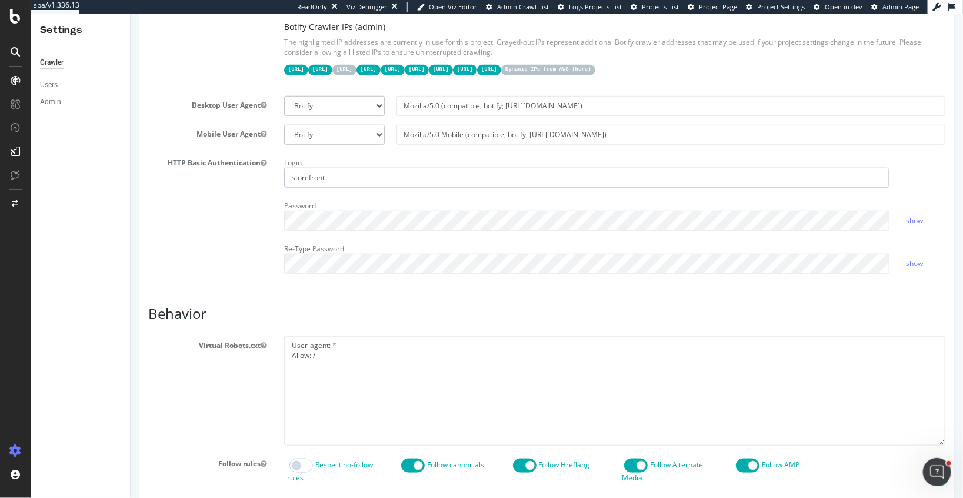
click at [312, 171] on input "storefront" at bounding box center [586, 178] width 605 height 20
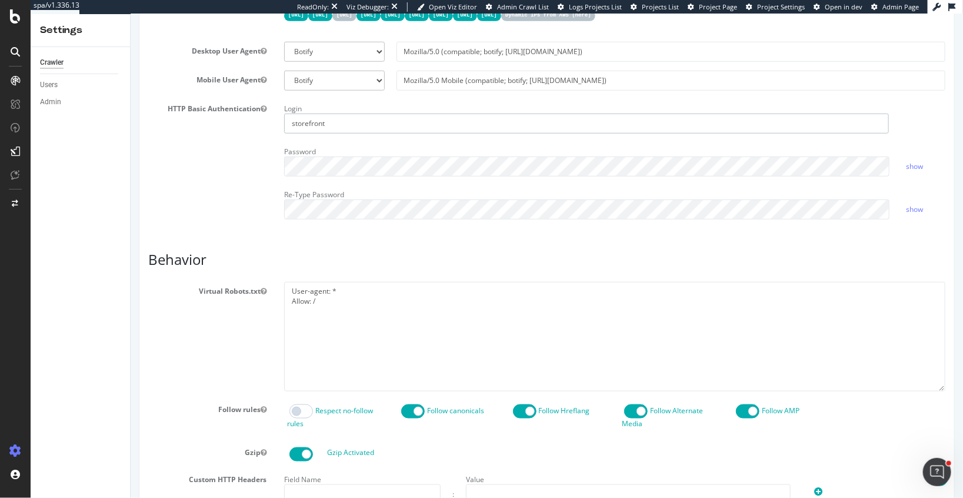
scroll to position [425, 0]
click at [320, 312] on textarea "User-agent: * Allow: /" at bounding box center [614, 335] width 661 height 109
drag, startPoint x: 338, startPoint y: 301, endPoint x: 281, endPoint y: 277, distance: 62.5
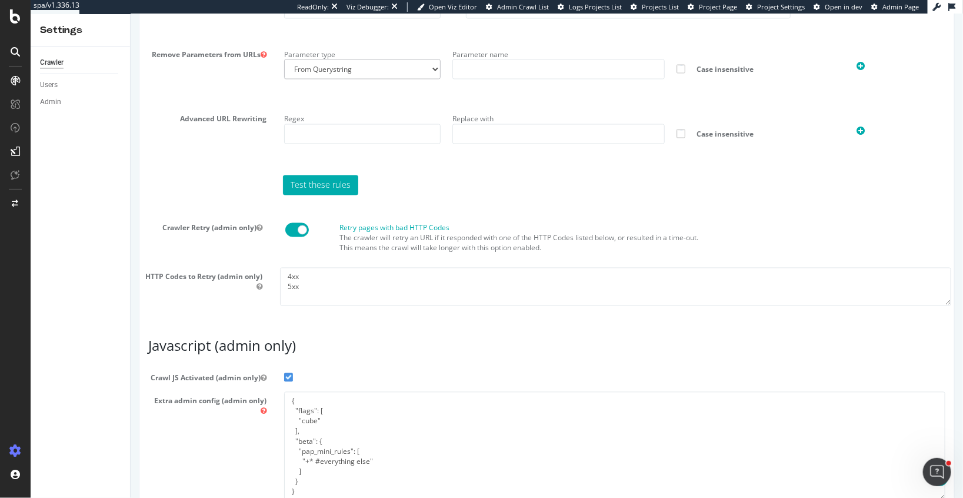
scroll to position [998, 0]
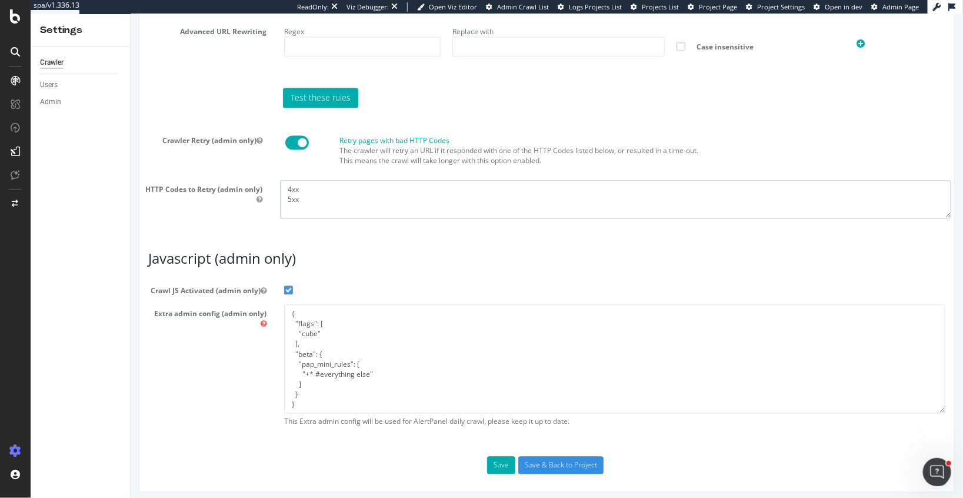
drag, startPoint x: 343, startPoint y: 196, endPoint x: 279, endPoint y: 186, distance: 64.4
click at [279, 186] on textarea "4xx 5xx" at bounding box center [614, 199] width 671 height 38
drag, startPoint x: 303, startPoint y: 403, endPoint x: 267, endPoint y: 268, distance: 140.0
click at [267, 268] on article "Javascript (admin only) Crawl JS Activated (admin only) Extra admin config (adm…" at bounding box center [546, 341] width 797 height 181
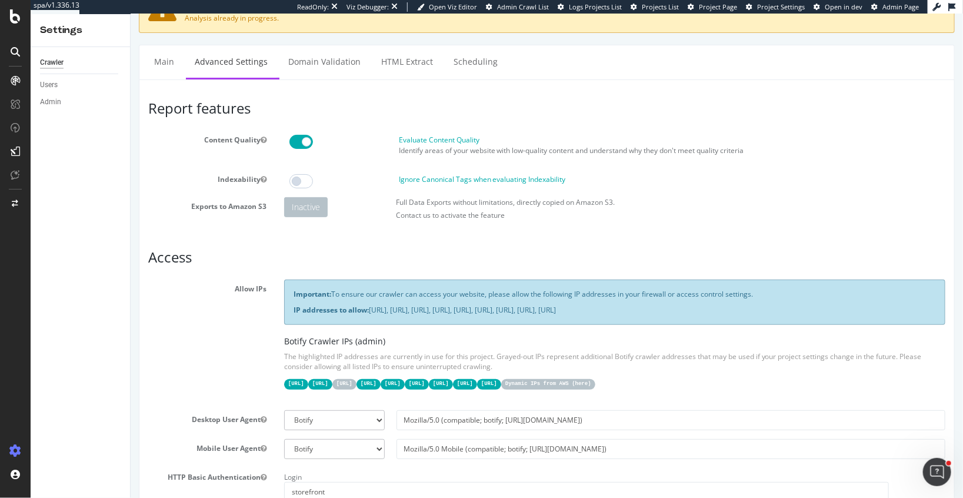
scroll to position [0, 0]
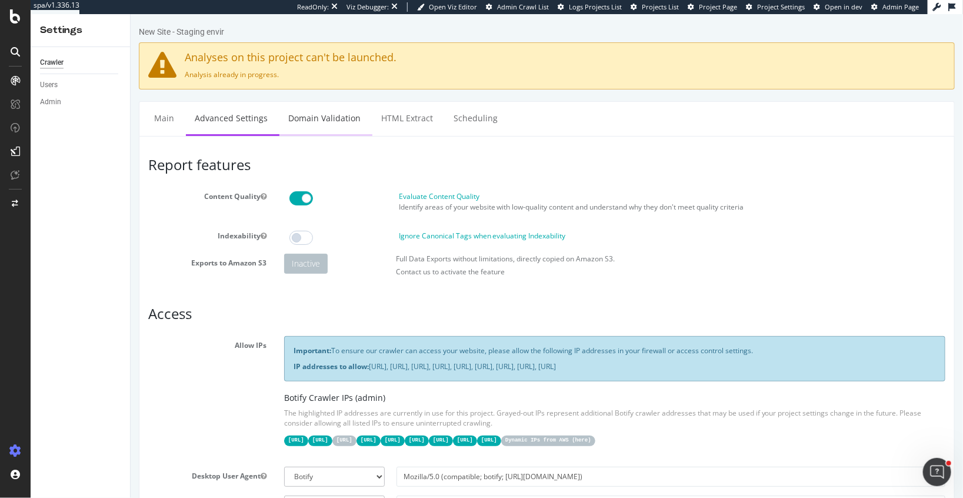
click at [332, 122] on link "Domain Validation" at bounding box center [324, 118] width 90 height 32
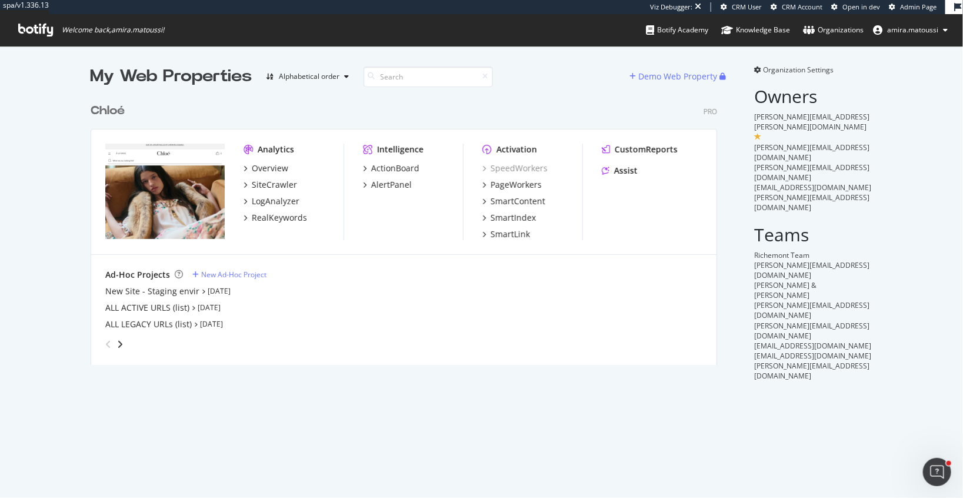
scroll to position [276, 635]
click at [116, 344] on div "angle-right" at bounding box center [120, 344] width 8 height 12
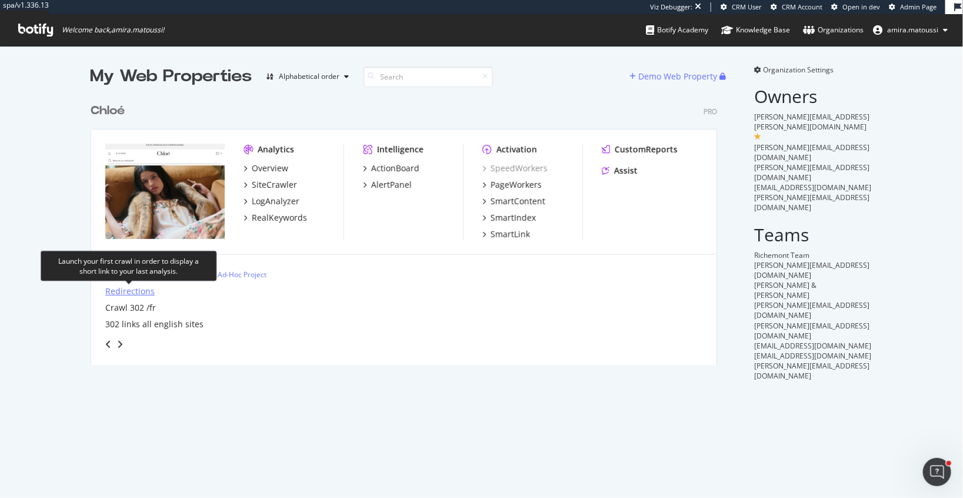
click at [138, 291] on div "Redirections" at bounding box center [129, 291] width 49 height 12
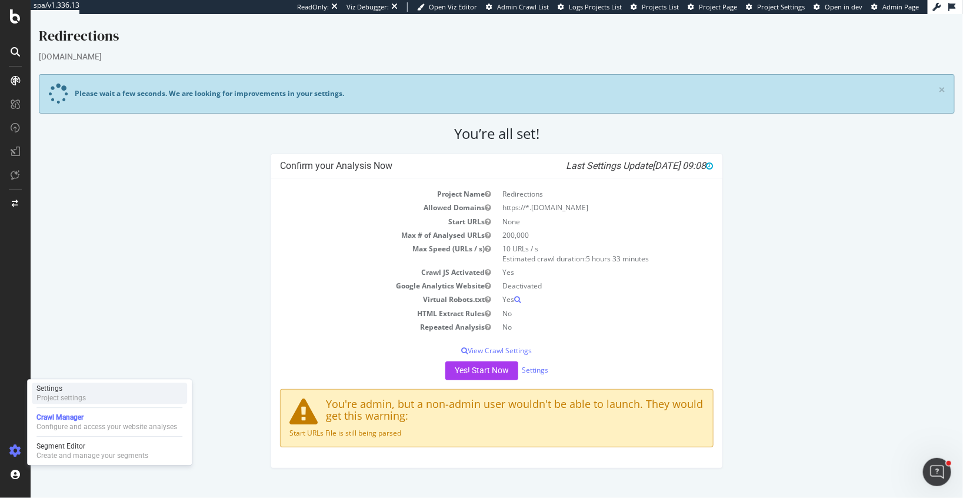
click at [55, 383] on div "Settings Project settings" at bounding box center [109, 392] width 155 height 21
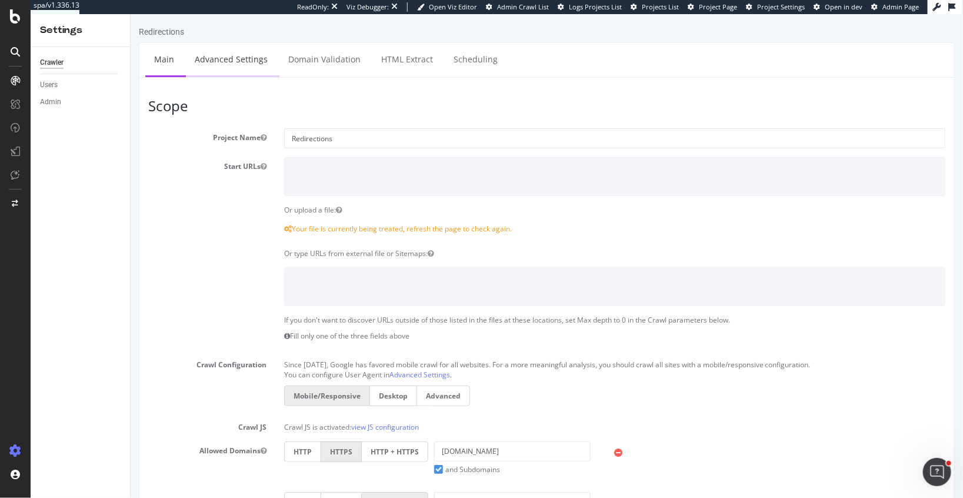
click at [221, 58] on link "Advanced Settings" at bounding box center [230, 59] width 91 height 32
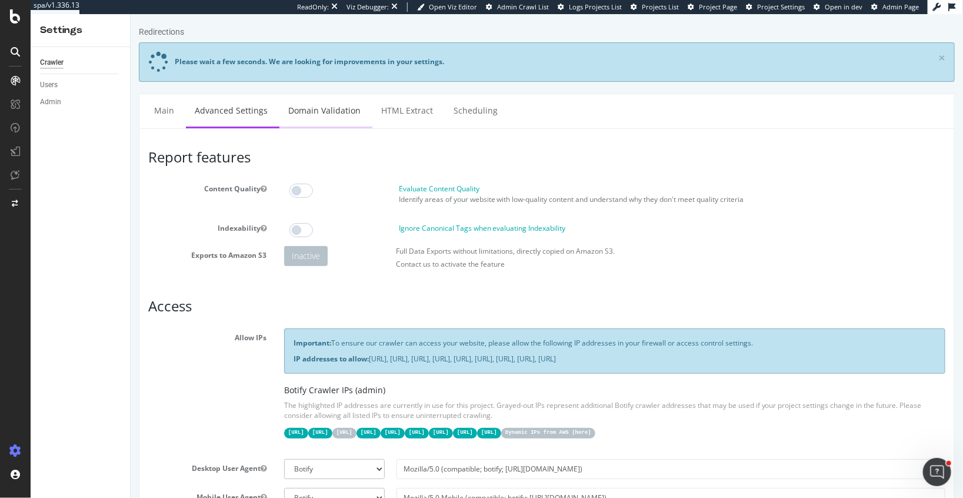
click at [321, 109] on link "Domain Validation" at bounding box center [324, 110] width 90 height 32
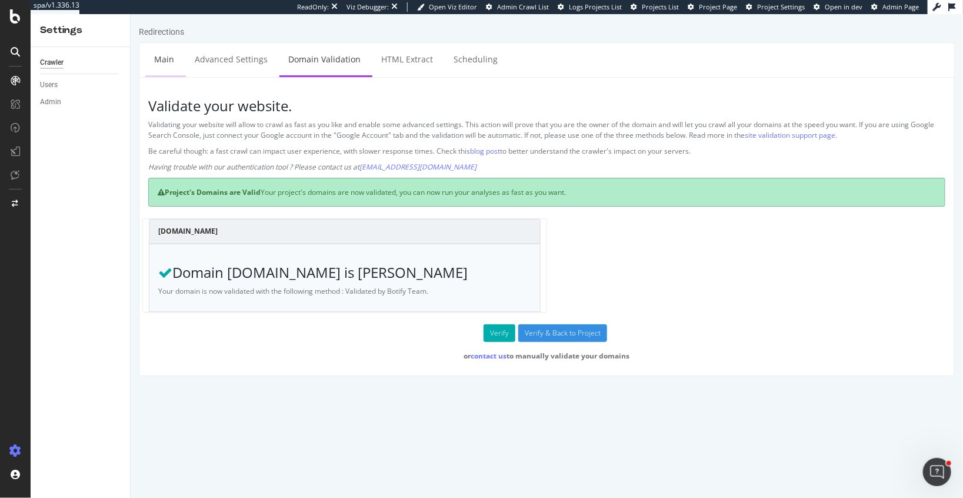
click at [166, 61] on link "Main" at bounding box center [164, 59] width 38 height 32
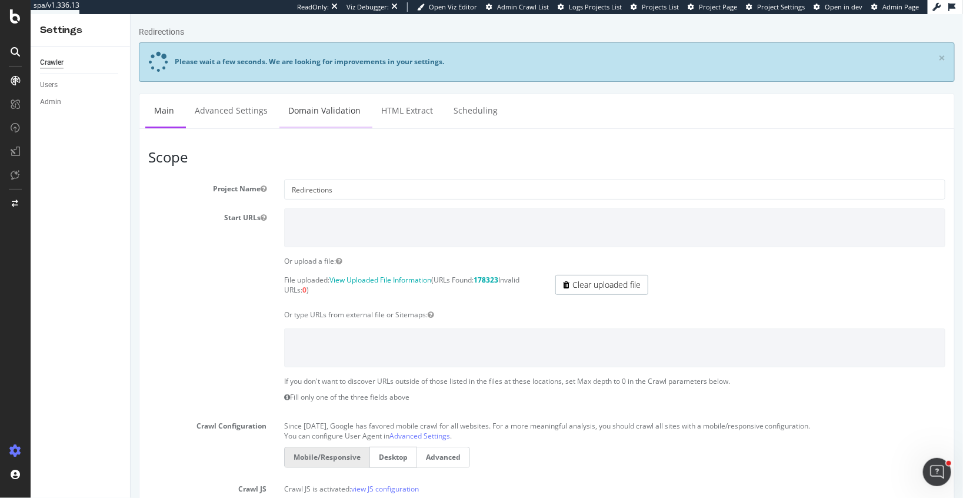
click at [322, 115] on link "Domain Validation" at bounding box center [324, 110] width 90 height 32
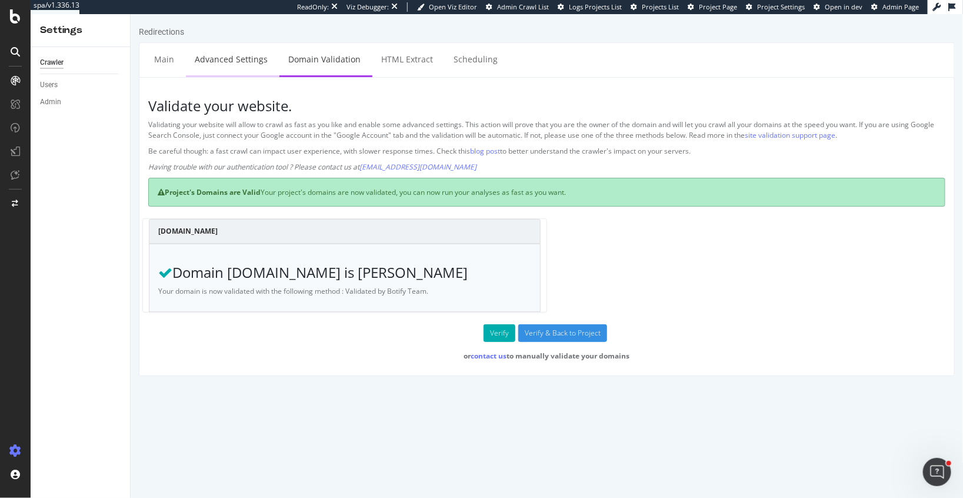
click at [214, 67] on link "Advanced Settings" at bounding box center [230, 59] width 91 height 32
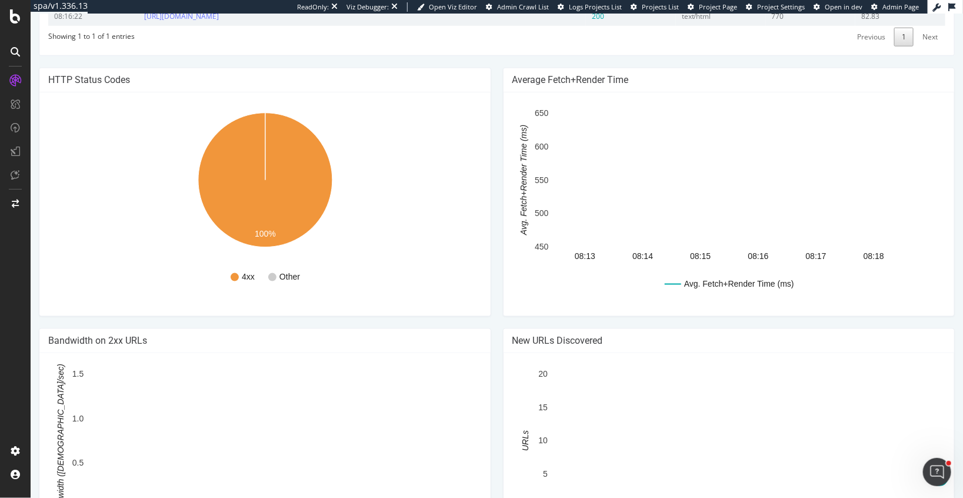
scroll to position [574, 0]
